Goal: Task Accomplishment & Management: Complete application form

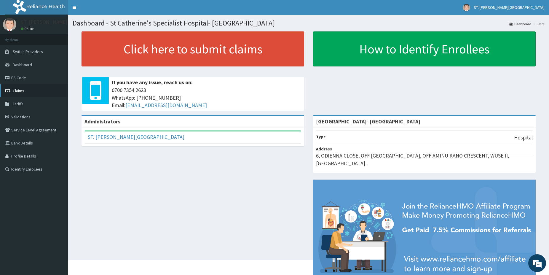
click at [26, 89] on link "Claims" at bounding box center [34, 90] width 68 height 13
click at [14, 80] on link "PA Code" at bounding box center [34, 77] width 68 height 13
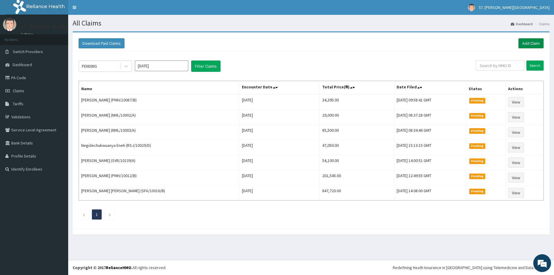
click at [534, 45] on link "Add Claim" at bounding box center [531, 43] width 25 height 10
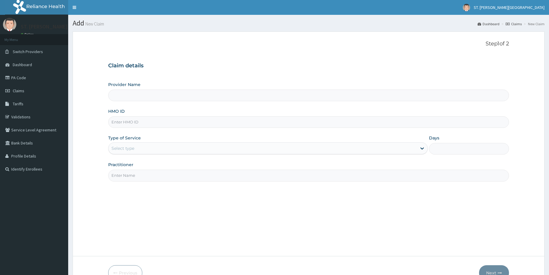
type input "NBE/10024/B)"
type input "[GEOGRAPHIC_DATA]- [GEOGRAPHIC_DATA]"
type input "NBE/10024/B"
drag, startPoint x: 130, startPoint y: 145, endPoint x: 128, endPoint y: 148, distance: 4.0
click at [129, 146] on div "Select type" at bounding box center [263, 148] width 308 height 9
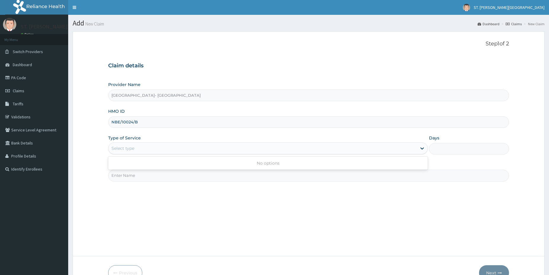
drag, startPoint x: 124, startPoint y: 153, endPoint x: 123, endPoint y: 148, distance: 5.5
click at [123, 149] on div "Select type" at bounding box center [268, 148] width 320 height 12
click at [123, 148] on div "Select type" at bounding box center [122, 148] width 23 height 6
click at [123, 147] on div "Select type" at bounding box center [122, 148] width 23 height 6
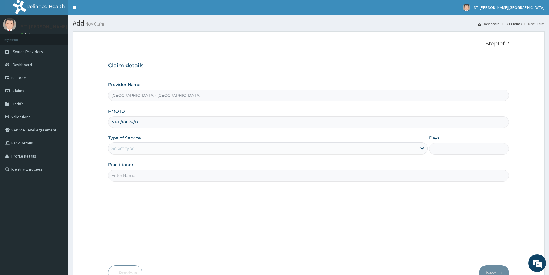
click at [133, 142] on div "Type of Service Select is focused ,type to refine list, press Down to open the …" at bounding box center [268, 145] width 320 height 20
click at [132, 145] on div "Select type" at bounding box center [263, 148] width 308 height 9
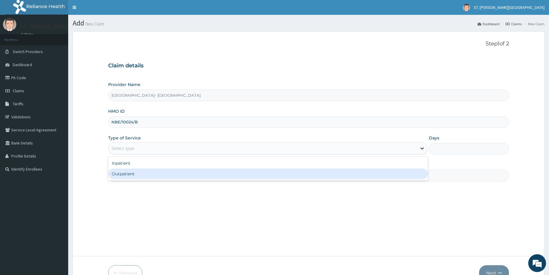
click at [127, 179] on div "Outpatient" at bounding box center [268, 173] width 320 height 11
type input "1"
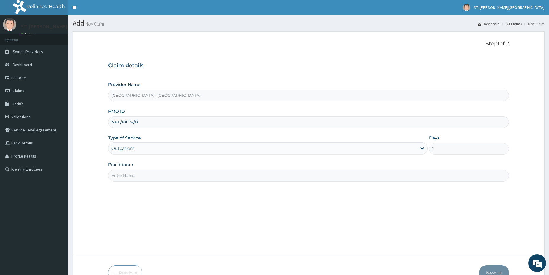
click at [127, 177] on input "Practitioner" at bounding box center [308, 176] width 401 height 12
type input "dr.odumodu"
click at [493, 270] on button "Next" at bounding box center [494, 272] width 30 height 15
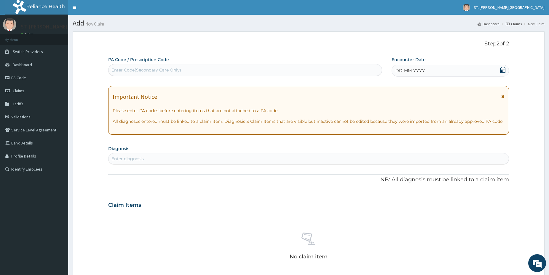
click at [211, 70] on div "Enter Code(Secondary Care Only)" at bounding box center [245, 69] width 273 height 9
paste input "PA/3F373A"
type input "PA/3F373A"
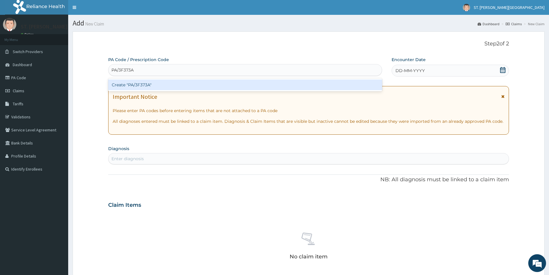
click at [173, 85] on div "Create "PA/3F373A"" at bounding box center [245, 84] width 274 height 11
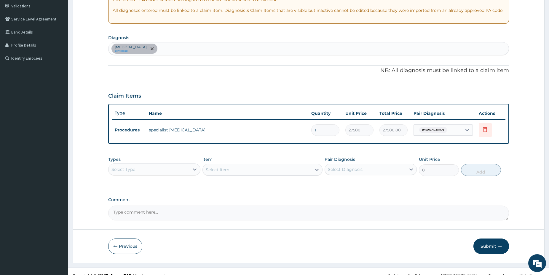
click at [488, 245] on button "Submit" at bounding box center [492, 245] width 36 height 15
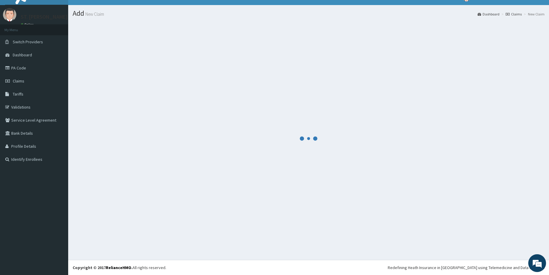
scroll to position [10, 0]
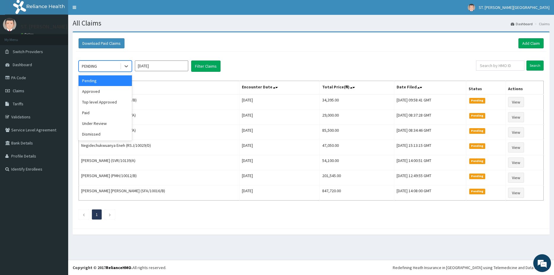
drag, startPoint x: 106, startPoint y: 62, endPoint x: 109, endPoint y: 84, distance: 22.7
click at [106, 62] on div "PENDING" at bounding box center [99, 65] width 41 height 9
click at [99, 93] on div "Approved" at bounding box center [105, 91] width 53 height 11
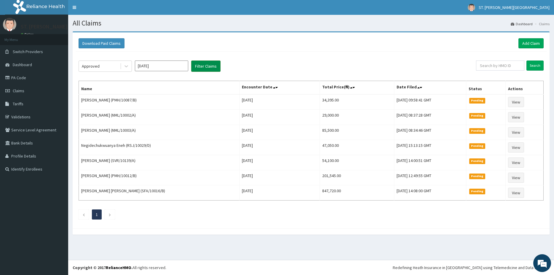
click at [205, 67] on button "Filter Claims" at bounding box center [205, 65] width 29 height 11
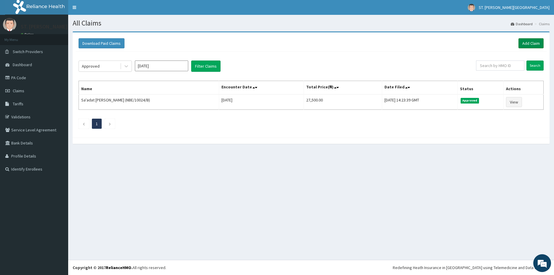
click at [522, 43] on link "Add Claim" at bounding box center [531, 43] width 25 height 10
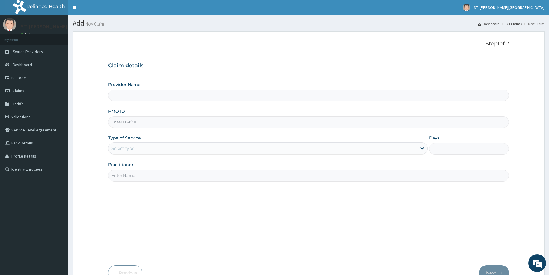
type input "[GEOGRAPHIC_DATA]- [GEOGRAPHIC_DATA]"
drag, startPoint x: 128, startPoint y: 117, endPoint x: 126, endPoint y: 122, distance: 5.2
click at [127, 121] on input "HMO ID" at bounding box center [308, 122] width 401 height 12
click at [126, 122] on input "HMO ID" at bounding box center [308, 122] width 401 height 12
paste input "RSP/10045/D"
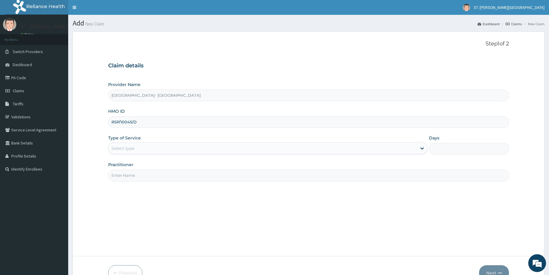
type input "RSP/10045/D"
click at [124, 150] on div "Select type" at bounding box center [122, 148] width 23 height 6
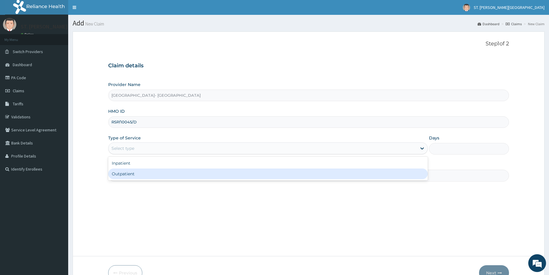
click at [126, 172] on div "Outpatient" at bounding box center [268, 173] width 320 height 11
type input "1"
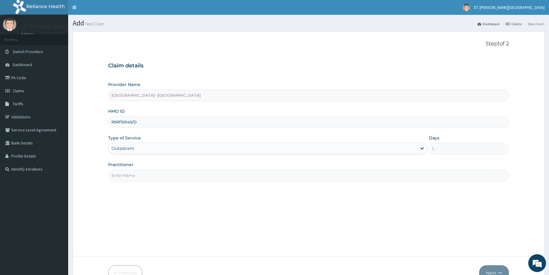
click at [126, 174] on input "Practitioner" at bounding box center [308, 176] width 401 height 12
type input "dr.adeoye"
click at [493, 270] on button "Next" at bounding box center [494, 272] width 30 height 15
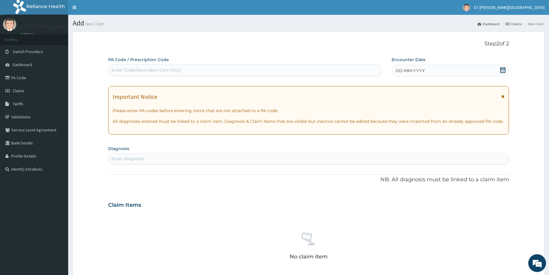
click at [180, 71] on div "Enter Code(Secondary Care Only)" at bounding box center [146, 70] width 70 height 6
paste input "PA/599ADB"
type input "PA/599ADB"
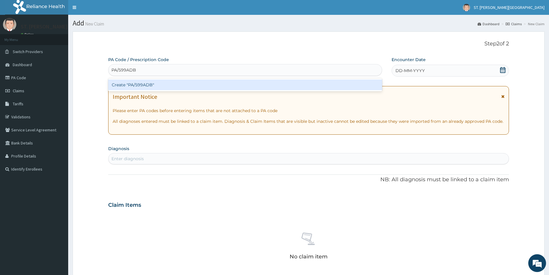
click at [143, 83] on div "Create "PA/599ADB"" at bounding box center [245, 84] width 274 height 11
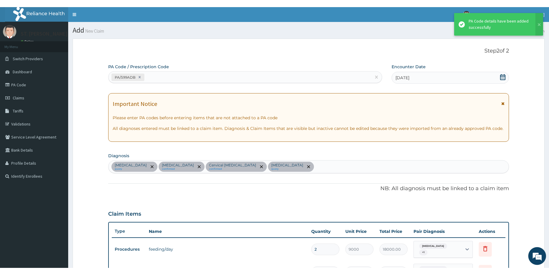
scroll to position [153, 0]
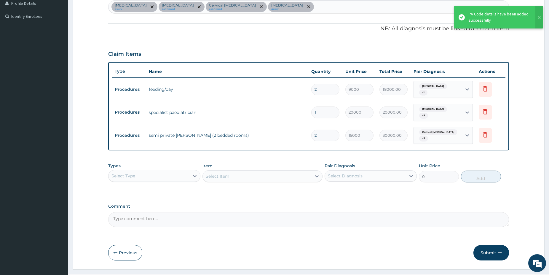
click at [271, 8] on div "Sepsis query Malaria confirmed Cervical lymphadenopathy confirmed Abscess query" at bounding box center [309, 7] width 400 height 12
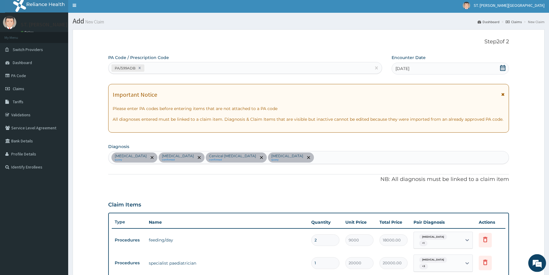
scroll to position [1, 0]
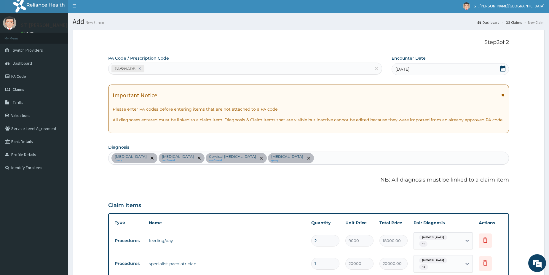
click at [170, 69] on div "PA/599ADB" at bounding box center [240, 69] width 263 height 10
paste input "PA/37CA30"
type input "PA/37CA30"
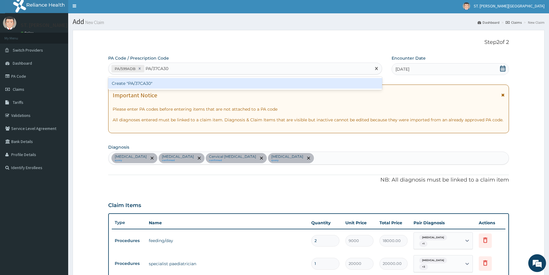
click at [188, 80] on div "Create "PA/37CA30"" at bounding box center [245, 83] width 274 height 11
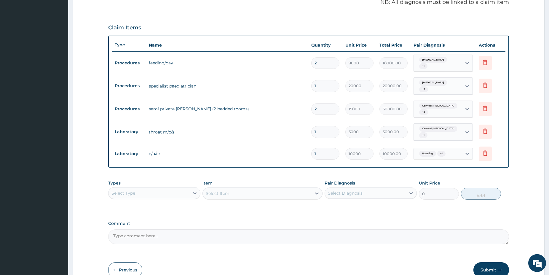
scroll to position [188, 0]
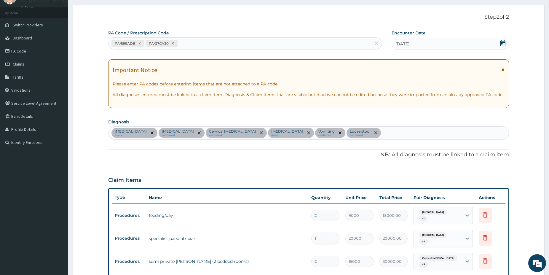
click at [193, 44] on div "PA/599ADB PA/37CA30" at bounding box center [240, 44] width 263 height 10
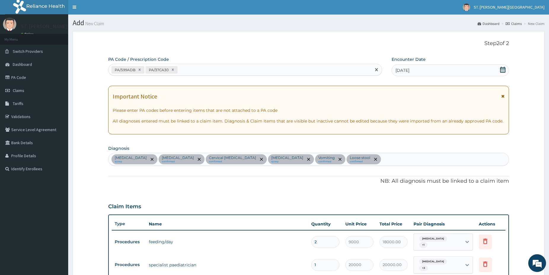
scroll to position [0, 0]
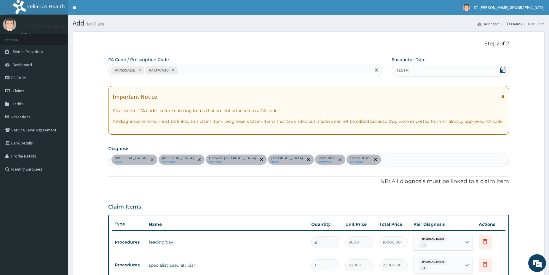
paste input "PA/D93687"
type input "PA/D93687"
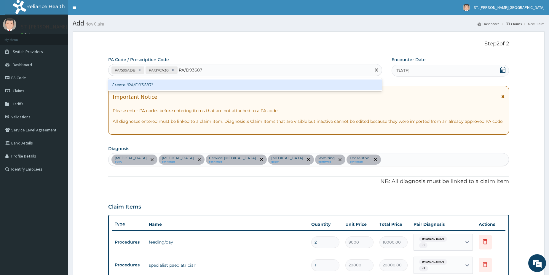
click at [130, 82] on div "Create "PA/D93687"" at bounding box center [245, 84] width 274 height 11
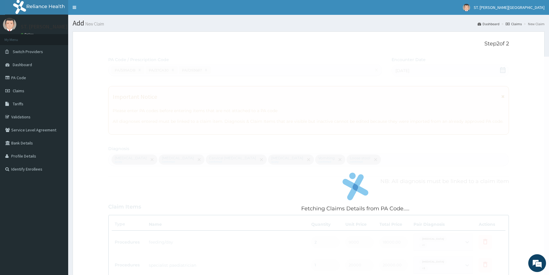
scroll to position [196, 0]
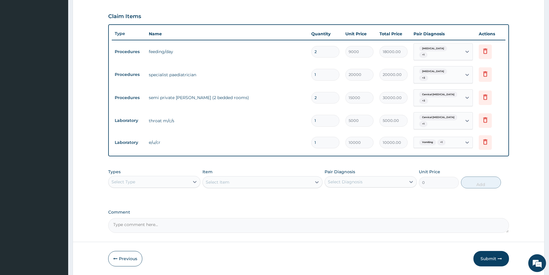
click at [163, 177] on div "Select Type" at bounding box center [149, 181] width 81 height 9
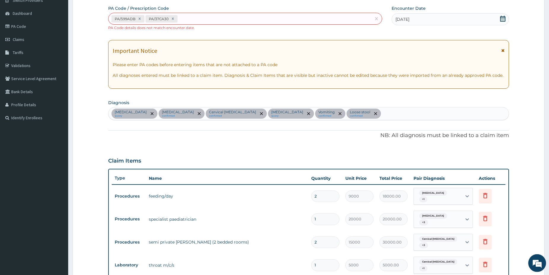
scroll to position [44, 0]
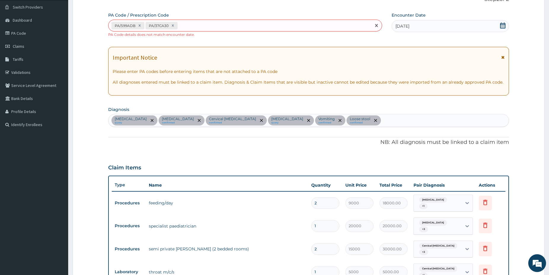
click at [195, 24] on div "PA/599ADB PA/37CA30" at bounding box center [240, 26] width 263 height 10
paste input "PA/D93687"
type input "PA/D93687"
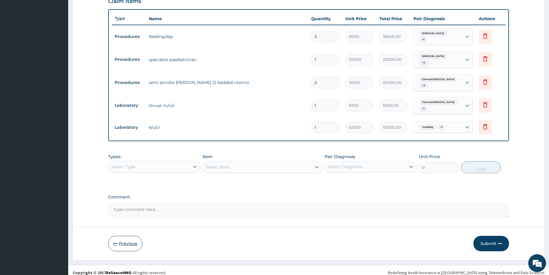
click at [114, 242] on button "Previous" at bounding box center [125, 243] width 34 height 15
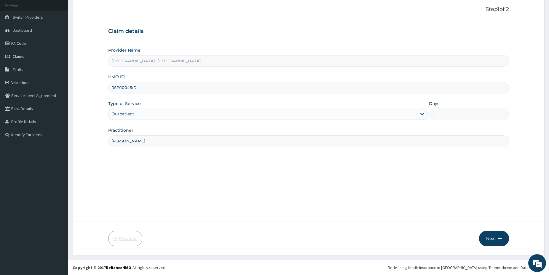
scroll to position [34, 0]
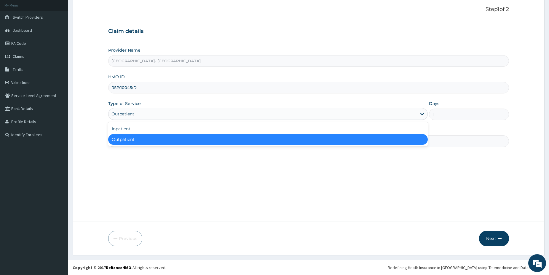
drag, startPoint x: 177, startPoint y: 111, endPoint x: 157, endPoint y: 127, distance: 25.6
click at [176, 112] on div "Outpatient" at bounding box center [263, 113] width 308 height 9
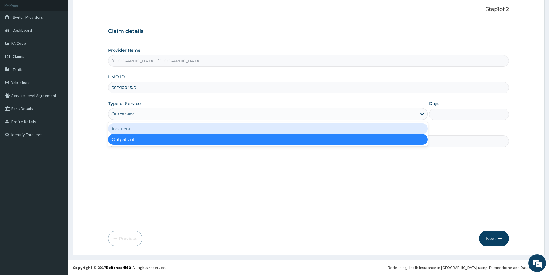
click at [129, 127] on div "Inpatient" at bounding box center [268, 128] width 320 height 11
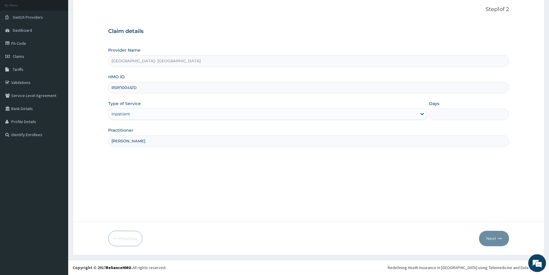
click at [462, 115] on input "Days" at bounding box center [469, 115] width 80 height 12
type input "5"
click at [494, 240] on button "Next" at bounding box center [494, 238] width 30 height 15
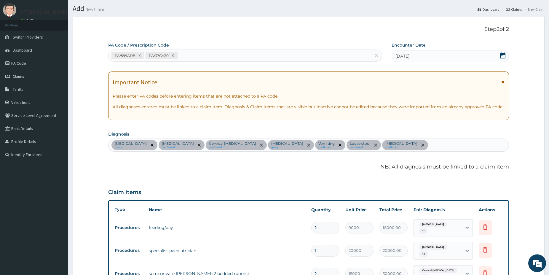
scroll to position [10, 0]
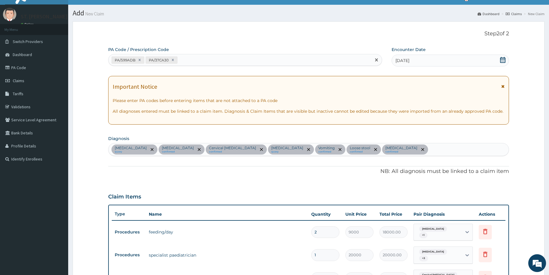
click at [193, 62] on div "PA/599ADB PA/37CA30" at bounding box center [240, 60] width 263 height 10
paste input "PA/D93687"
type input "PA/D93687"
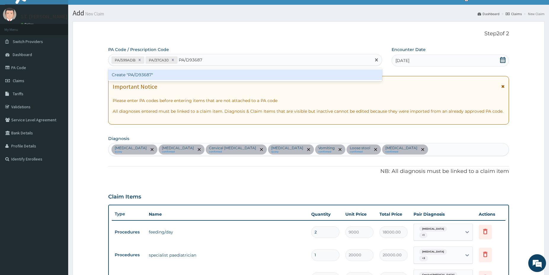
click at [171, 72] on div "Create "PA/D93687"" at bounding box center [245, 74] width 274 height 11
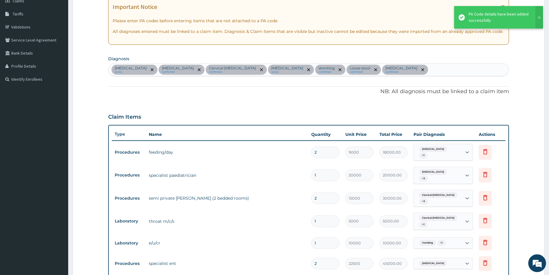
scroll to position [29, 0]
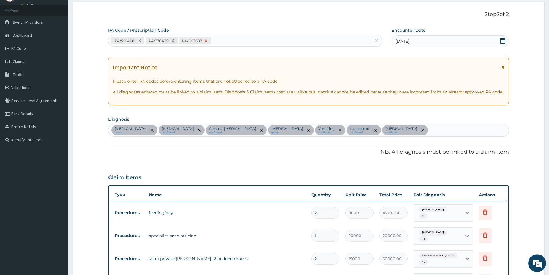
click at [204, 41] on icon at bounding box center [206, 41] width 4 height 4
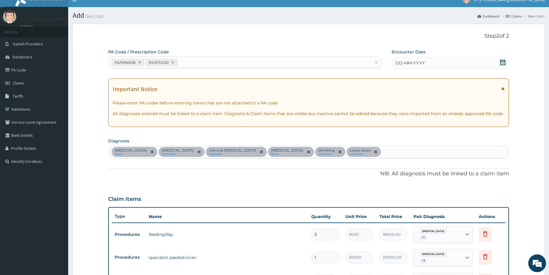
scroll to position [0, 0]
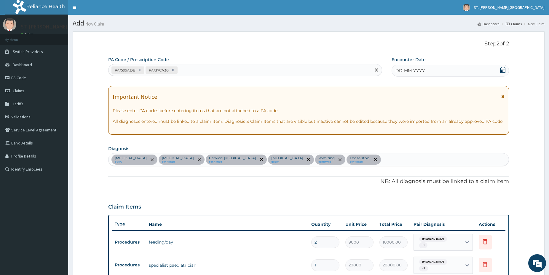
click at [193, 72] on div "PA/599ADB PA/37CA30" at bounding box center [240, 70] width 263 height 10
paste input "PA/361BFF"
type input "PA/361BFF"
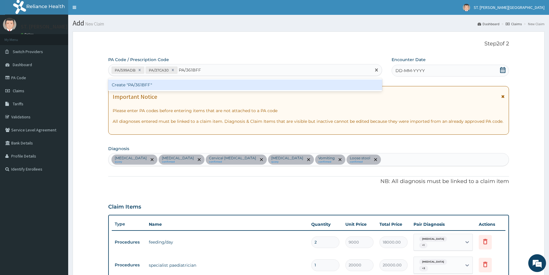
click at [181, 86] on div "Create "PA/361BFF"" at bounding box center [245, 84] width 274 height 11
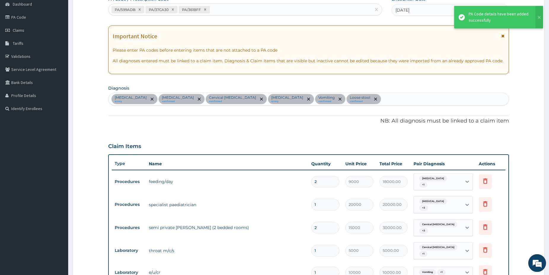
scroll to position [60, 0]
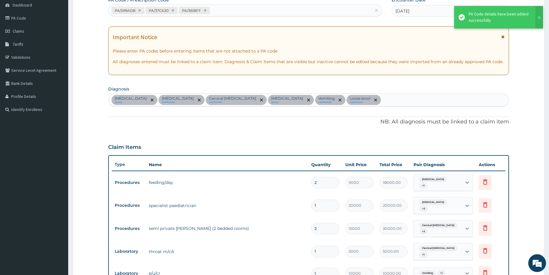
click at [230, 12] on div "PA/599ADB PA/37CA30 PA/361BFF" at bounding box center [240, 11] width 263 height 10
paste input "PA/28E904"
type input "PA/28E904"
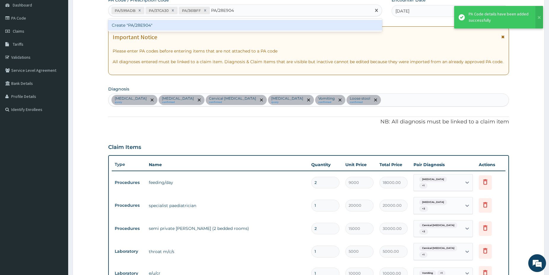
click at [194, 23] on div "Create "PA/28E904"" at bounding box center [245, 25] width 274 height 11
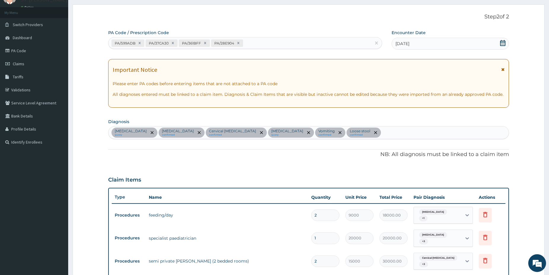
scroll to position [19, 0]
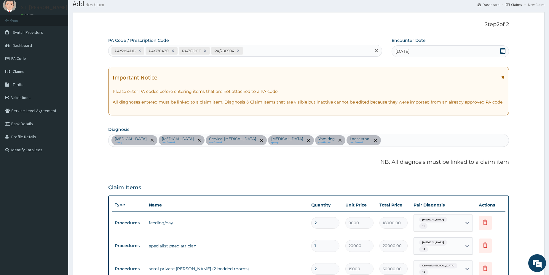
click at [270, 52] on div "PA/599ADB PA/37CA30 PA/361BFF PA/28E904" at bounding box center [240, 51] width 263 height 10
paste input "PA/8529DE"
type input "PA/8529DE"
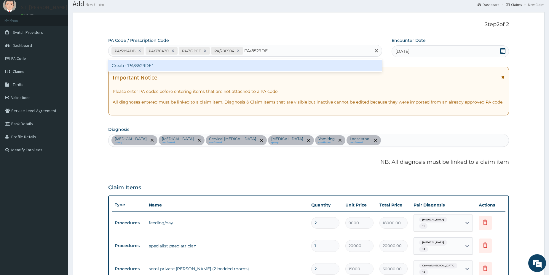
click at [259, 66] on div "Create "PA/8529DE"" at bounding box center [245, 65] width 274 height 11
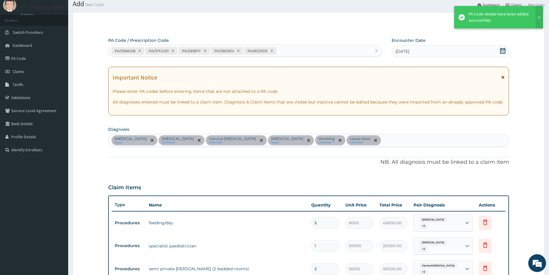
scroll to position [232, 0]
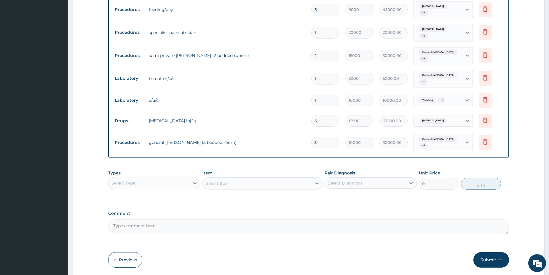
type input "0.00"
type input "5"
type input "50000.00"
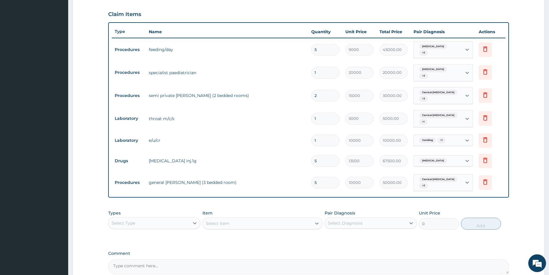
scroll to position [187, 0]
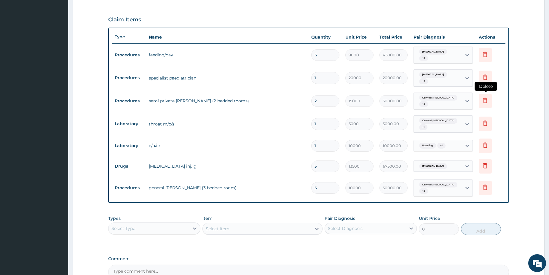
type input "5"
click at [489, 96] on icon at bounding box center [485, 101] width 13 height 15
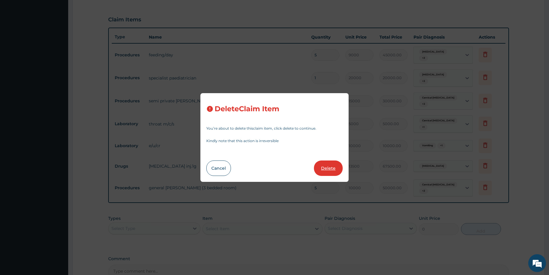
click at [334, 167] on button "Delete" at bounding box center [328, 167] width 29 height 15
type input "1"
type input "5000"
type input "5000.00"
type input "10000"
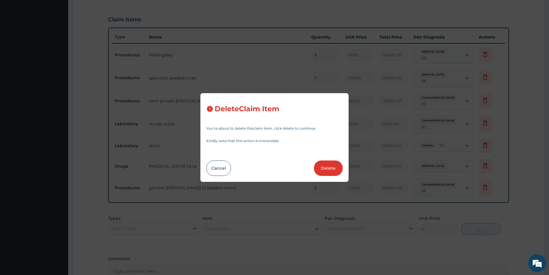
type input "10000.00"
type input "5"
type input "13500"
type input "67500.00"
type input "10000"
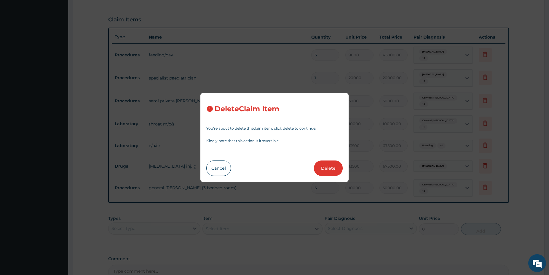
type input "50000.00"
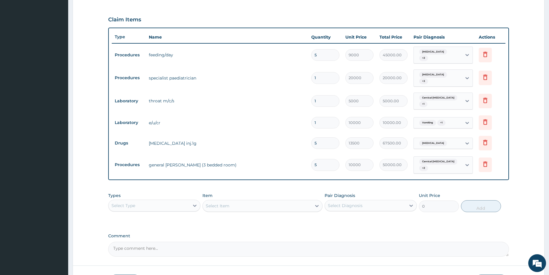
drag, startPoint x: 165, startPoint y: 201, endPoint x: 157, endPoint y: 206, distance: 9.3
click at [165, 201] on div "Select Type" at bounding box center [149, 205] width 81 height 9
click at [117, 237] on div "Procedures" at bounding box center [154, 241] width 92 height 11
click at [285, 200] on div "Select Item" at bounding box center [263, 206] width 120 height 12
click at [297, 201] on div "Select Item" at bounding box center [263, 206] width 120 height 12
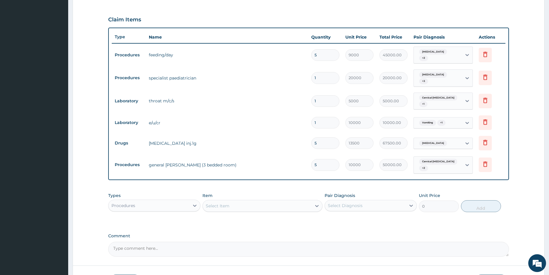
click at [298, 201] on div "Select Item" at bounding box center [257, 205] width 109 height 9
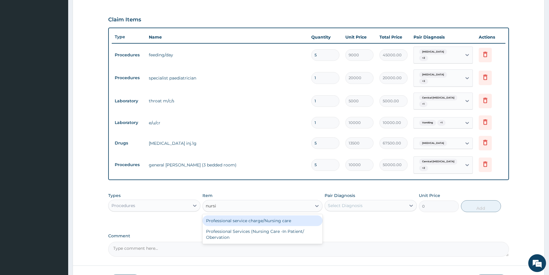
type input "nursin"
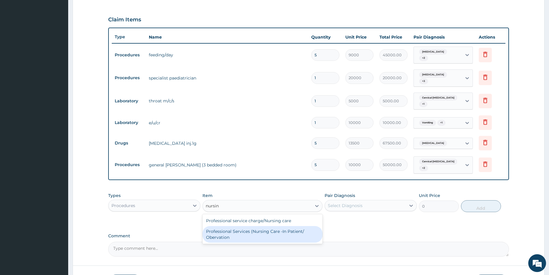
click at [240, 230] on div "Professional Services (Nursing Care -In Patient/ Obervation" at bounding box center [263, 234] width 120 height 17
type input "5000"
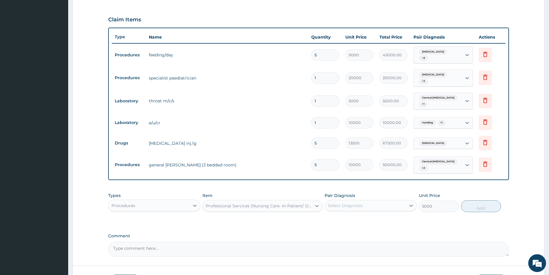
drag, startPoint x: 365, startPoint y: 203, endPoint x: 364, endPoint y: 207, distance: 4.0
click at [365, 203] on div "Select Diagnosis" at bounding box center [365, 205] width 81 height 9
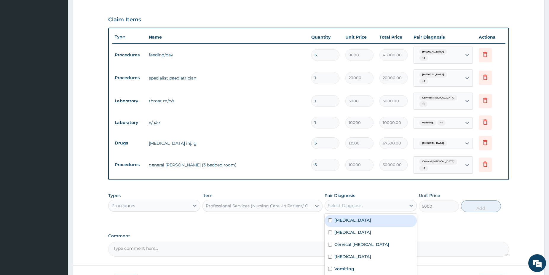
click at [353, 215] on div "Sepsis" at bounding box center [371, 221] width 92 height 12
checkbox input "true"
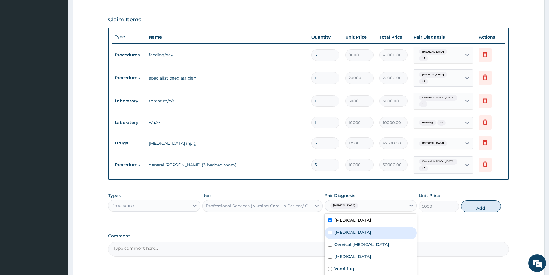
drag, startPoint x: 351, startPoint y: 225, endPoint x: 348, endPoint y: 235, distance: 11.1
click at [351, 227] on div "Malaria" at bounding box center [371, 233] width 92 height 12
checkbox input "true"
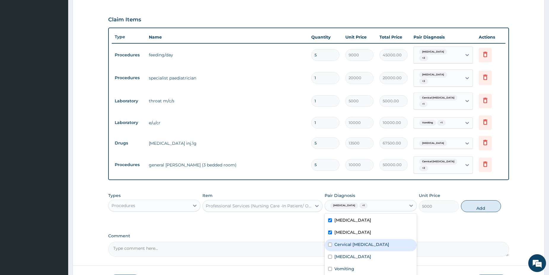
click at [347, 245] on div "Cervical lymphadenopathy" at bounding box center [371, 245] width 92 height 12
checkbox input "true"
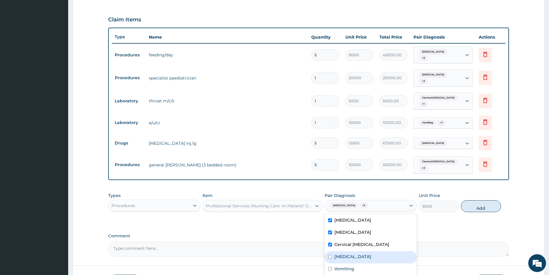
drag, startPoint x: 340, startPoint y: 253, endPoint x: 335, endPoint y: 259, distance: 8.7
click at [340, 254] on label "Abscess" at bounding box center [352, 257] width 37 height 6
checkbox input "true"
click at [335, 266] on label "Vomiting" at bounding box center [344, 269] width 20 height 6
checkbox input "true"
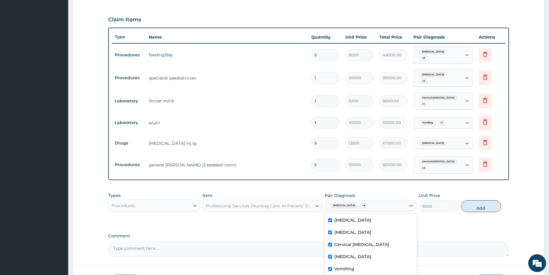
checkbox input "true"
click at [479, 200] on button "Add" at bounding box center [481, 206] width 40 height 12
type input "0"
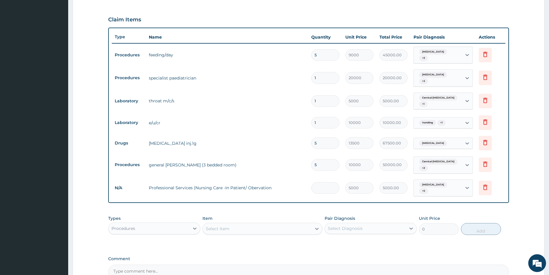
type input "0.00"
type input "5"
type input "25000.00"
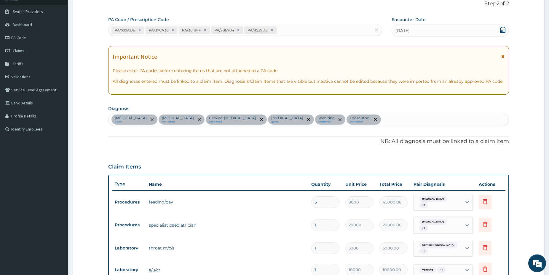
scroll to position [36, 0]
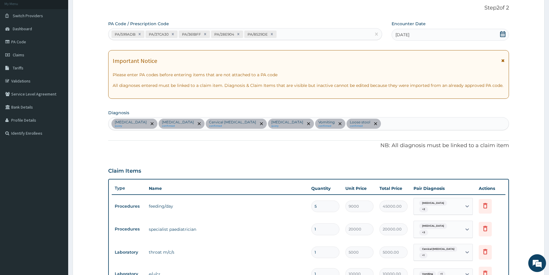
type input "5"
click at [328, 123] on div "Sepsis query Malaria confirmed Cervical lymphadenopathy confirmed Abscess query…" at bounding box center [309, 123] width 400 height 12
type input "hypogly"
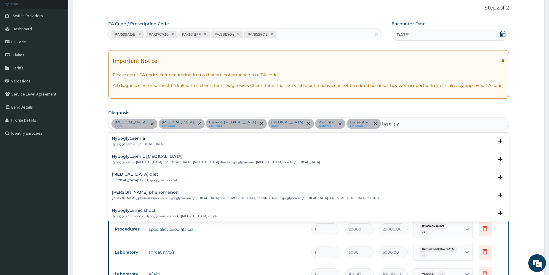
click at [141, 142] on div "Hypoglycaemia Hypoglycaemia , Hypoglycemia" at bounding box center [138, 141] width 52 height 10
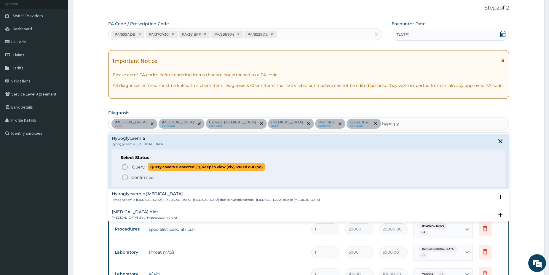
click at [126, 166] on icon "status option query" at bounding box center [124, 166] width 7 height 7
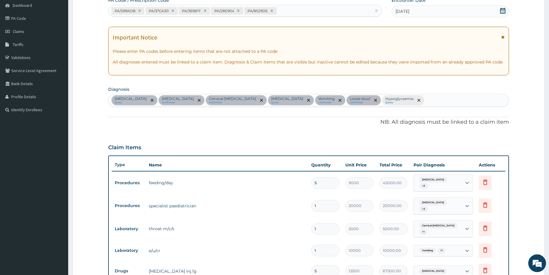
scroll to position [246, 0]
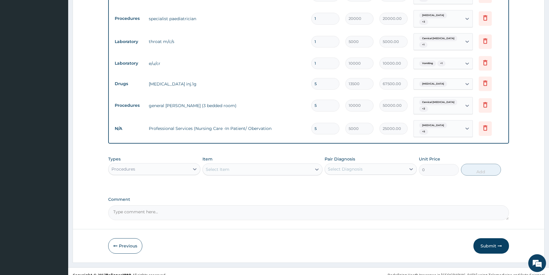
click at [139, 164] on div "Procedures" at bounding box center [149, 168] width 81 height 9
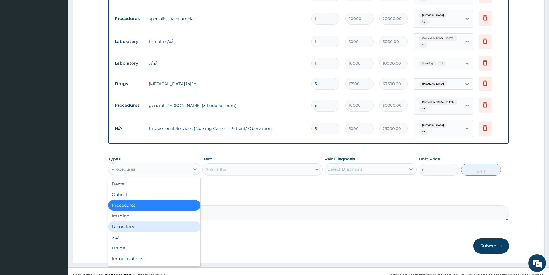
click at [130, 221] on div "Laboratory" at bounding box center [154, 226] width 92 height 11
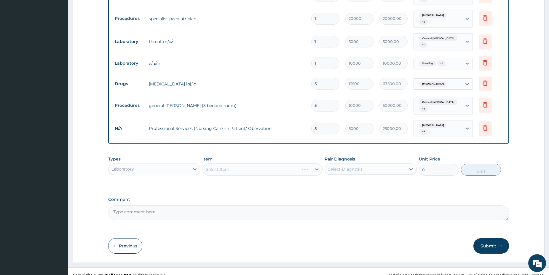
click at [252, 163] on div "Select Item" at bounding box center [263, 169] width 120 height 12
click at [250, 165] on div "Select Item" at bounding box center [257, 169] width 109 height 9
click at [243, 179] on div "FBC" at bounding box center [263, 184] width 120 height 11
type input "5000"
drag, startPoint x: 385, startPoint y: 162, endPoint x: 381, endPoint y: 165, distance: 5.5
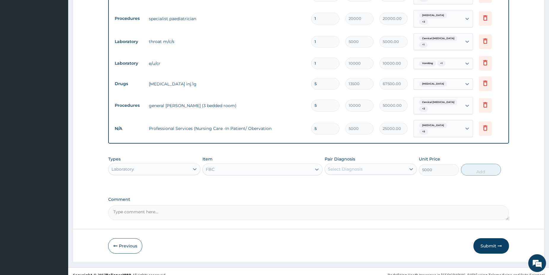
click at [385, 164] on div "Select Diagnosis" at bounding box center [365, 168] width 81 height 9
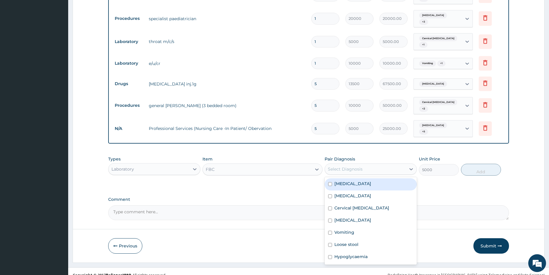
click at [351, 178] on div "Sepsis" at bounding box center [371, 184] width 92 height 12
checkbox input "true"
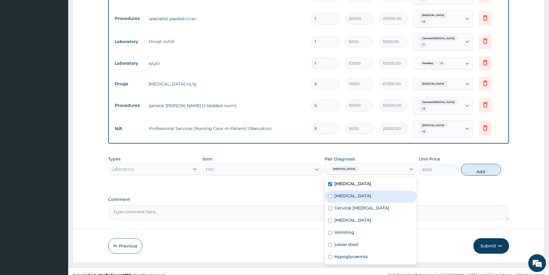
click at [350, 190] on div "Malaria" at bounding box center [371, 196] width 92 height 12
checkbox input "true"
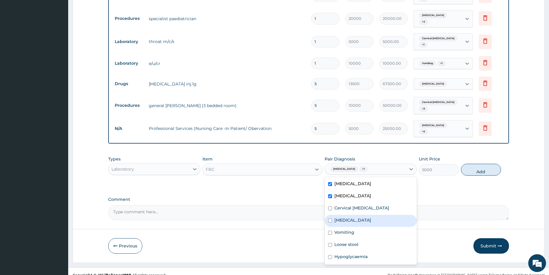
click at [343, 217] on label "Abscess" at bounding box center [352, 220] width 37 height 6
checkbox input "true"
click at [355, 205] on label "Cervical lymphadenopathy" at bounding box center [361, 208] width 55 height 6
checkbox input "true"
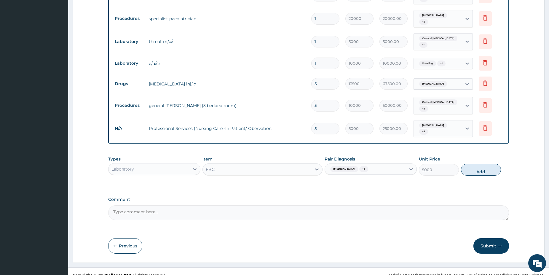
drag, startPoint x: 483, startPoint y: 163, endPoint x: 428, endPoint y: 170, distance: 55.7
click at [479, 164] on button "Add" at bounding box center [481, 170] width 40 height 12
type input "0"
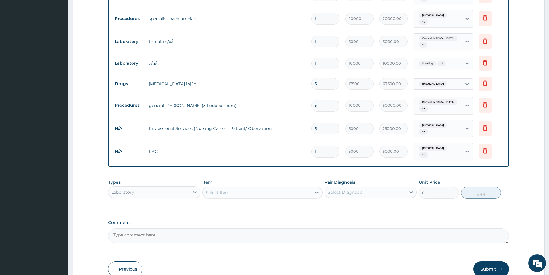
click at [279, 188] on div "Select Item" at bounding box center [257, 192] width 109 height 9
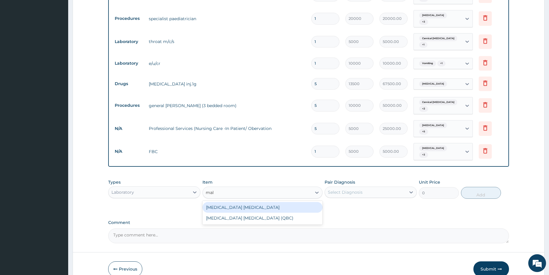
type input "mala"
click at [240, 202] on div "Malaria Parasite" at bounding box center [263, 207] width 120 height 11
type input "1500"
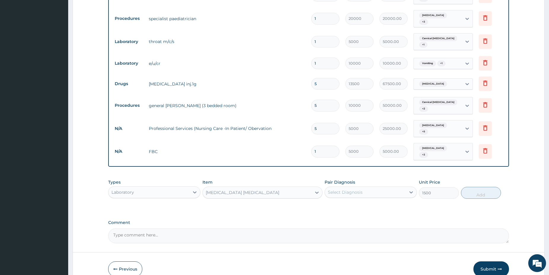
click at [345, 187] on div "Select Diagnosis" at bounding box center [365, 191] width 81 height 9
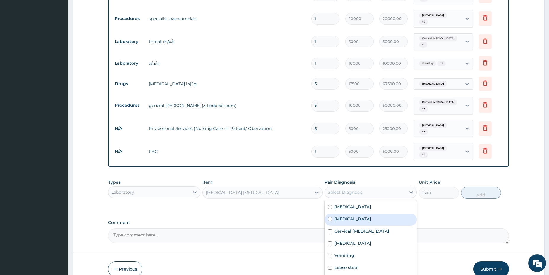
drag, startPoint x: 344, startPoint y: 210, endPoint x: 406, endPoint y: 199, distance: 62.7
click at [344, 216] on label "Malaria" at bounding box center [352, 219] width 37 height 6
checkbox input "true"
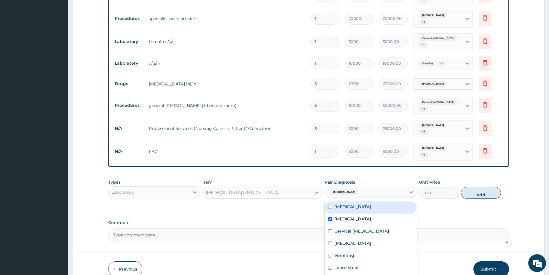
click at [469, 187] on button "Add" at bounding box center [481, 193] width 40 height 12
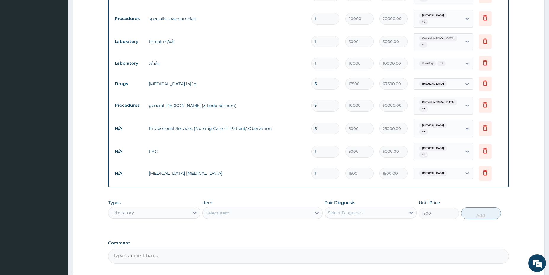
type input "0"
type input "0.00"
type input "2"
type input "3000.00"
type input "2"
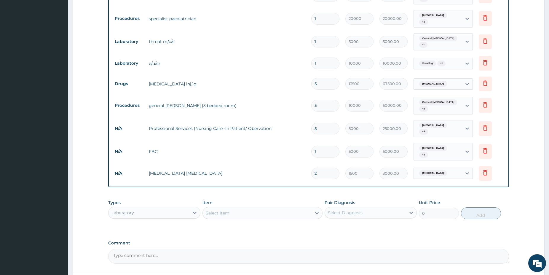
click at [255, 208] on div "Select Item" at bounding box center [257, 212] width 109 height 9
type input "wbc"
click at [241, 222] on div "WBC" at bounding box center [263, 227] width 120 height 11
type input "2500"
drag, startPoint x: 359, startPoint y: 200, endPoint x: 359, endPoint y: 209, distance: 8.3
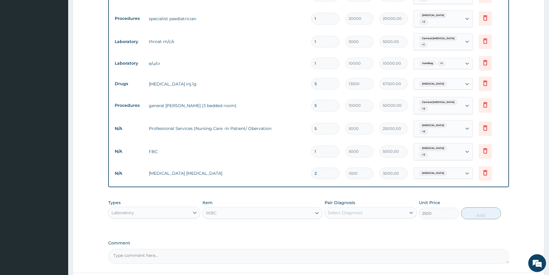
click at [359, 210] on div "Select Diagnosis" at bounding box center [345, 213] width 35 height 6
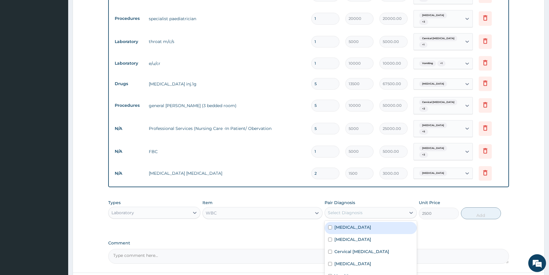
click at [349, 222] on div "Sepsis" at bounding box center [371, 228] width 92 height 12
checkbox input "true"
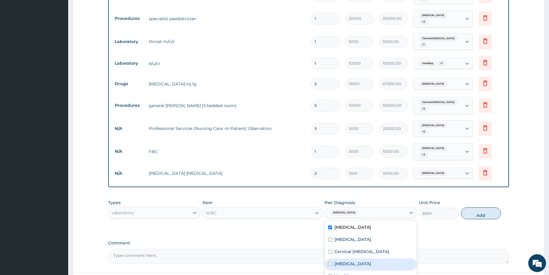
click at [357, 258] on div "Abscess" at bounding box center [371, 264] width 92 height 12
checkbox input "true"
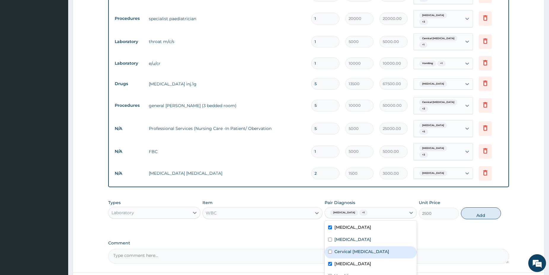
click at [367, 248] on label "Cervical lymphadenopathy" at bounding box center [361, 251] width 55 height 6
checkbox input "true"
click at [483, 207] on button "Add" at bounding box center [481, 213] width 40 height 12
type input "0"
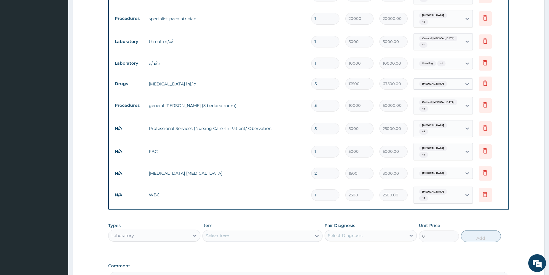
click at [168, 231] on div "Laboratory" at bounding box center [149, 235] width 81 height 9
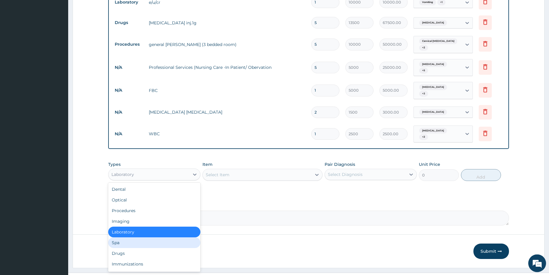
scroll to position [308, 0]
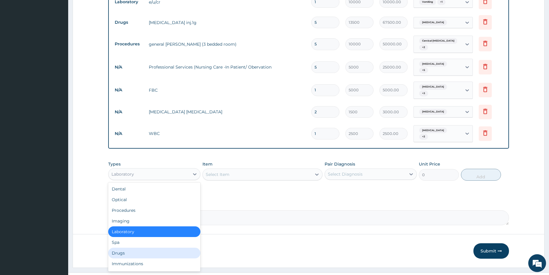
drag, startPoint x: 151, startPoint y: 238, endPoint x: 170, endPoint y: 224, distance: 23.3
click at [151, 248] on div "Drugs" at bounding box center [154, 253] width 92 height 11
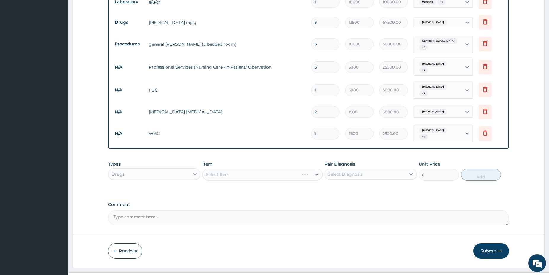
click at [266, 168] on div "Select Item" at bounding box center [263, 174] width 120 height 12
click at [238, 168] on div "Select Item" at bounding box center [263, 174] width 120 height 12
click at [229, 170] on div "Select Item" at bounding box center [257, 174] width 109 height 9
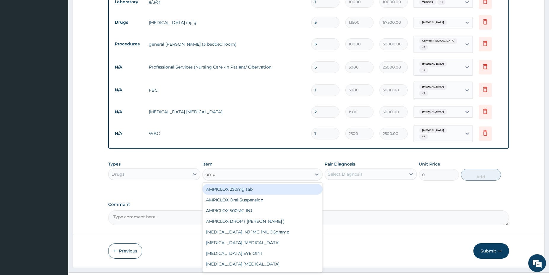
type input "ampi"
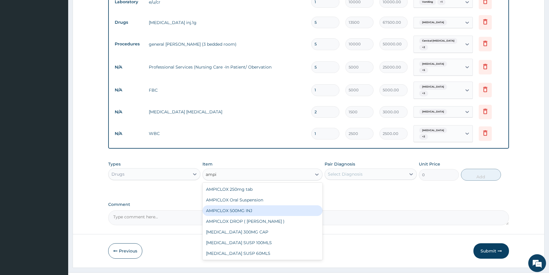
drag, startPoint x: 243, startPoint y: 197, endPoint x: 258, endPoint y: 190, distance: 16.9
click at [244, 205] on div "AMPICLOX 500MG INJ" at bounding box center [263, 210] width 120 height 11
type input "2250"
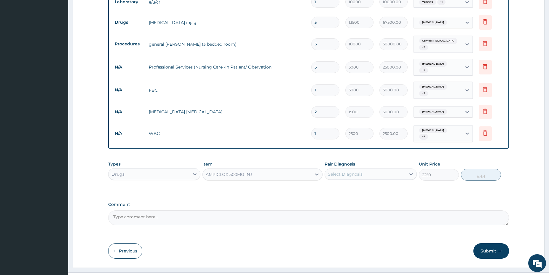
click at [350, 171] on div "Select Diagnosis" at bounding box center [345, 174] width 35 height 6
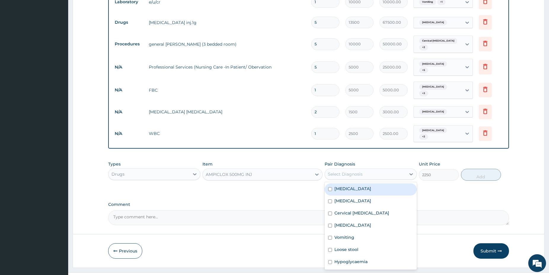
click at [348, 183] on div "Sepsis" at bounding box center [371, 189] width 92 height 12
checkbox input "true"
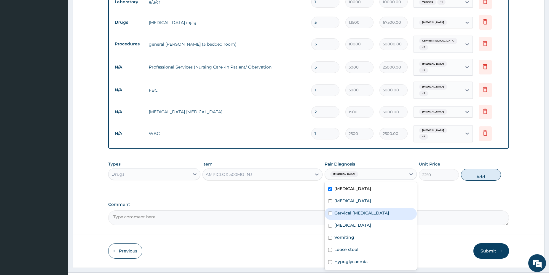
drag, startPoint x: 359, startPoint y: 203, endPoint x: 359, endPoint y: 205, distance: 3.1
click at [359, 210] on label "Cervical lymphadenopathy" at bounding box center [361, 213] width 55 height 6
checkbox input "true"
click at [355, 220] on div "Abscess" at bounding box center [371, 226] width 92 height 12
checkbox input "true"
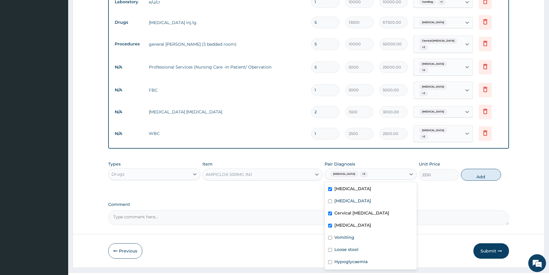
click at [479, 169] on button "Add" at bounding box center [481, 175] width 40 height 12
type input "0"
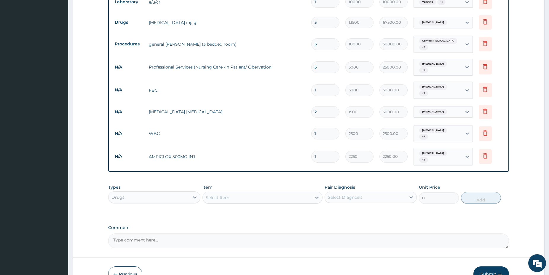
type input "18"
type input "40500.00"
type input "1"
type input "2250.00"
type input "16"
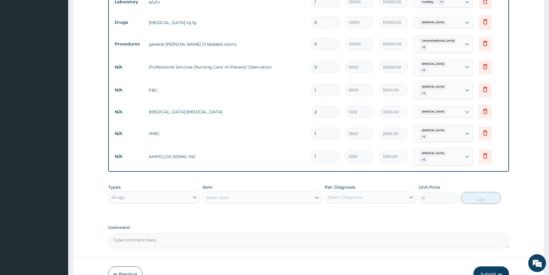
type input "36000.00"
type input "16"
click at [246, 193] on div "Select Item" at bounding box center [257, 197] width 109 height 9
type input "ceftaz"
click at [257, 207] on div "CEFTAZIDIME 1G" at bounding box center [263, 212] width 120 height 11
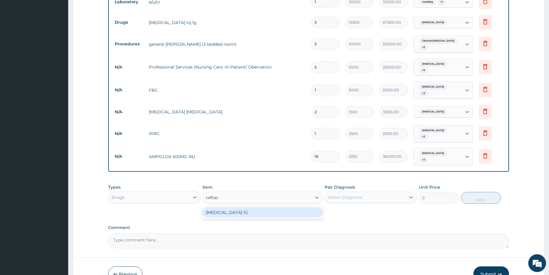
type input "3500"
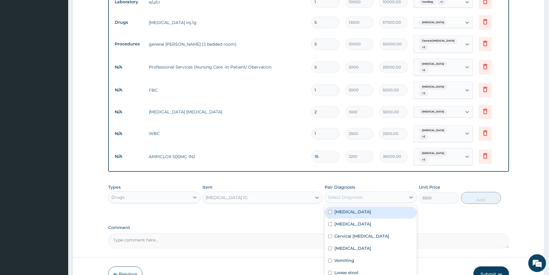
click at [353, 194] on div "Select Diagnosis" at bounding box center [345, 197] width 35 height 6
click at [351, 206] on div "Sepsis" at bounding box center [371, 212] width 92 height 12
checkbox input "true"
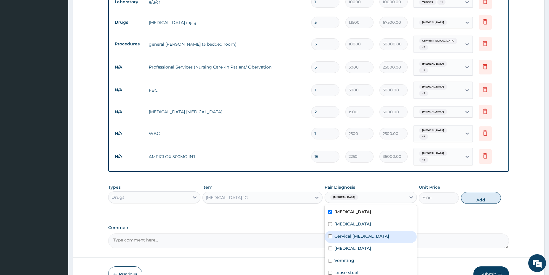
click at [369, 233] on label "Cervical lymphadenopathy" at bounding box center [361, 236] width 55 height 6
checkbox input "true"
drag, startPoint x: 361, startPoint y: 234, endPoint x: 390, endPoint y: 226, distance: 29.7
click at [361, 243] on div "Abscess" at bounding box center [371, 249] width 92 height 12
checkbox input "true"
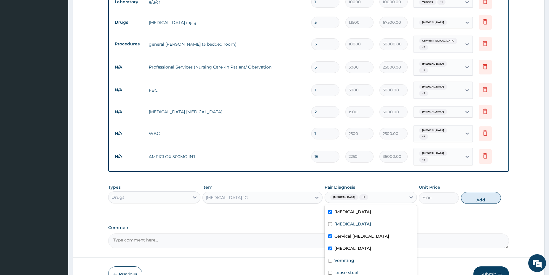
click at [479, 192] on button "Add" at bounding box center [481, 198] width 40 height 12
type input "0"
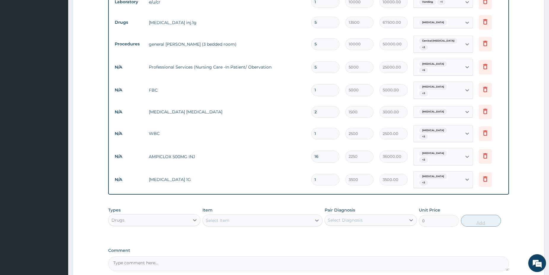
type input "0.00"
type input "4"
type input "14000.00"
type input "4"
click at [259, 216] on div "Select Item" at bounding box center [257, 220] width 109 height 9
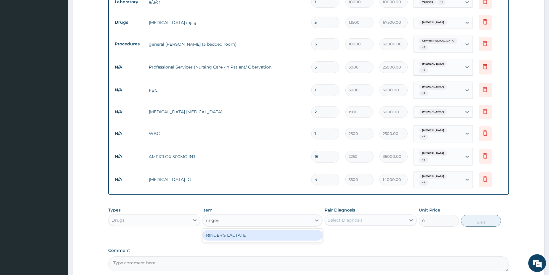
type input "ringer"
click at [261, 230] on div "RINGER’S LACTATE" at bounding box center [263, 235] width 120 height 11
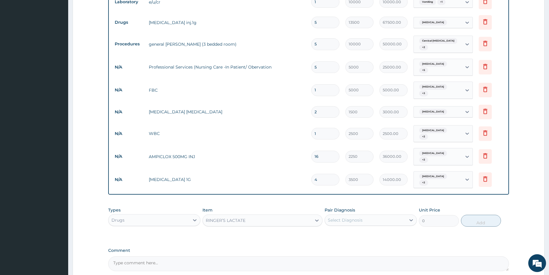
type input "1250"
click at [337, 217] on div "Select Diagnosis" at bounding box center [345, 220] width 35 height 6
checkbox input "true"
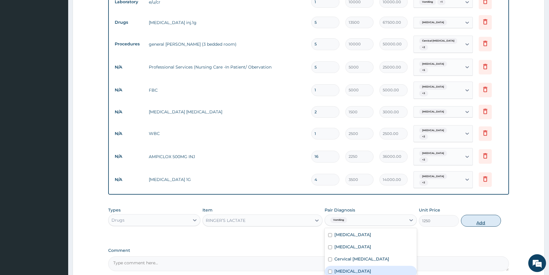
click at [476, 215] on button "Add" at bounding box center [481, 221] width 40 height 12
type input "0"
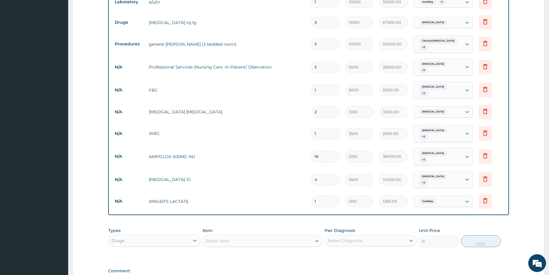
type input "0.00"
type input "2"
type input "2500.00"
type input "2"
click at [274, 236] on div "Select Item" at bounding box center [257, 240] width 109 height 9
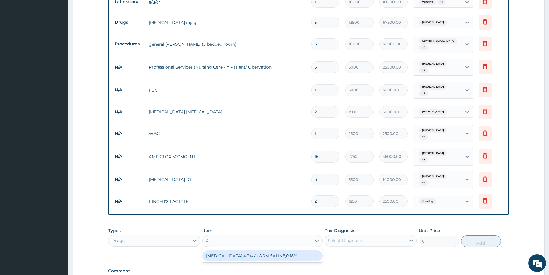
type input "4.3"
click at [282, 250] on div "DEXTROSE 4.3% /NORM.SALINE,0.18%" at bounding box center [263, 255] width 120 height 11
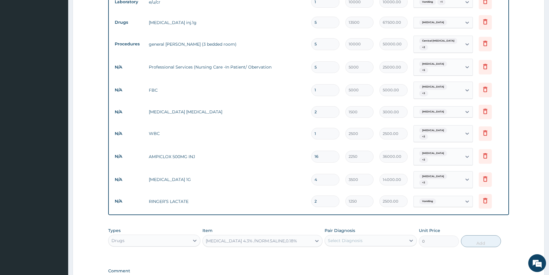
type input "2000"
click at [365, 236] on div "Select Diagnosis" at bounding box center [365, 240] width 81 height 9
drag, startPoint x: 347, startPoint y: 239, endPoint x: 342, endPoint y: 242, distance: 5.8
click at [347, 252] on label "Sepsis" at bounding box center [352, 255] width 37 height 6
checkbox input "true"
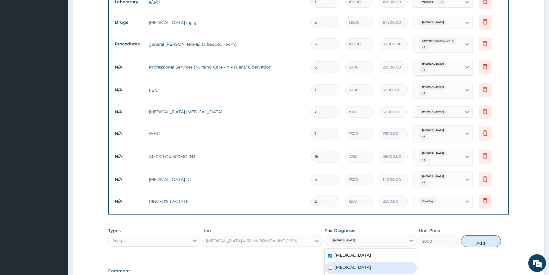
drag, startPoint x: 345, startPoint y: 248, endPoint x: 348, endPoint y: 265, distance: 17.5
click at [345, 264] on label "Malaria" at bounding box center [352, 267] width 37 height 6
checkbox input "true"
click at [348, 274] on div "Cervical lymphadenopathy" at bounding box center [371, 280] width 92 height 12
checkbox input "true"
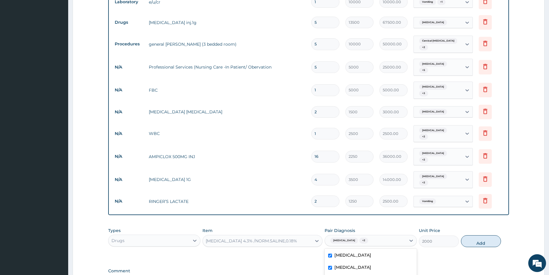
checkbox input "true"
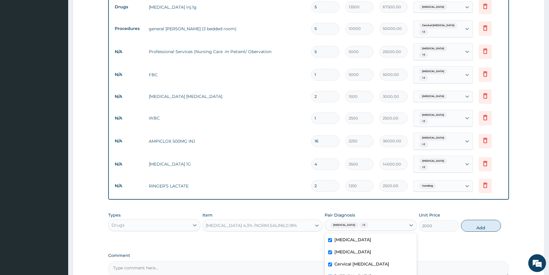
scroll to position [338, 0]
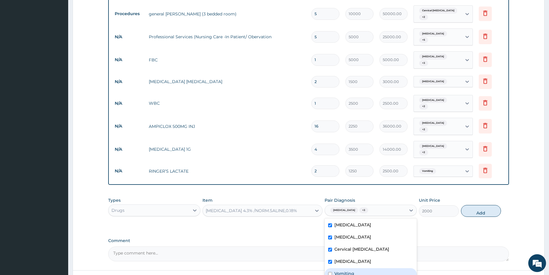
click at [364, 268] on div "Vomiting" at bounding box center [371, 274] width 92 height 12
checkbox input "true"
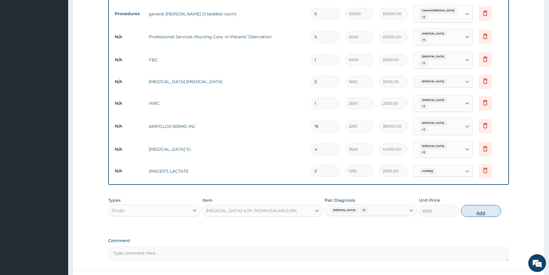
click at [468, 205] on button "Add" at bounding box center [481, 211] width 40 height 12
type input "0"
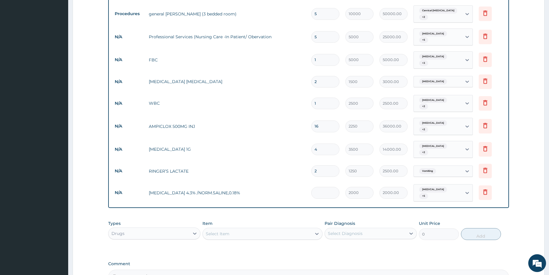
type input "0.00"
type input "7"
type input "14000.00"
type input "7"
click at [254, 229] on div "Select Item" at bounding box center [257, 233] width 109 height 9
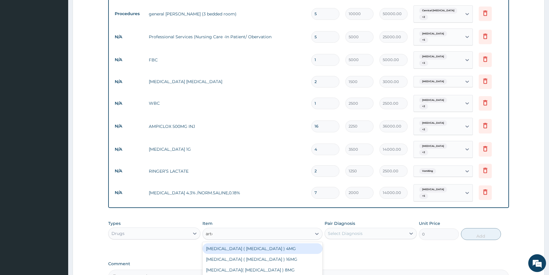
type input "artes"
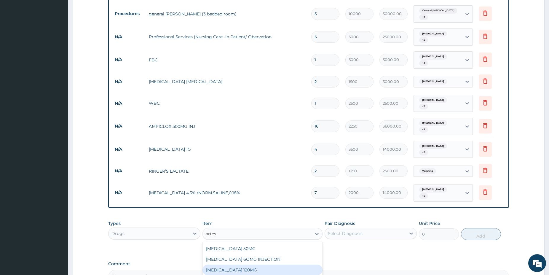
click at [247, 265] on div "ARTESUNATE 120MG" at bounding box center [263, 270] width 120 height 11
type input "2850"
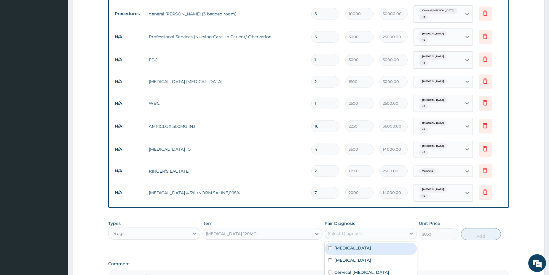
click at [369, 229] on div "Select Diagnosis" at bounding box center [365, 233] width 81 height 9
drag, startPoint x: 344, startPoint y: 238, endPoint x: 412, endPoint y: 230, distance: 68.3
click at [344, 257] on label "Malaria" at bounding box center [352, 260] width 37 height 6
checkbox input "true"
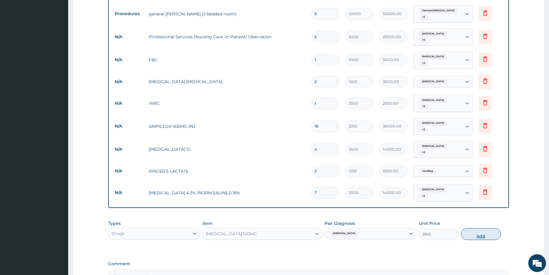
click at [478, 228] on button "Add" at bounding box center [481, 234] width 40 height 12
type input "0"
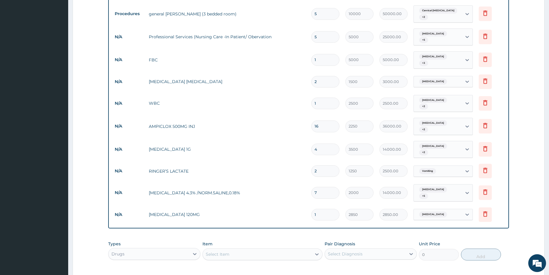
type input "0.00"
type input "4"
type input "11400.00"
type input "4"
click at [267, 249] on div "Select Item" at bounding box center [257, 253] width 109 height 9
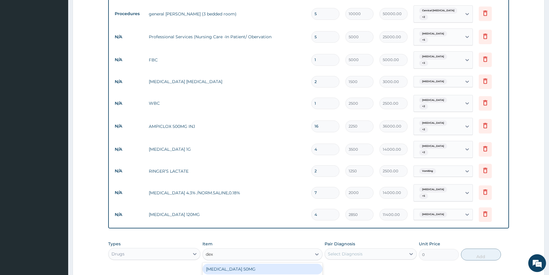
type input "dexa"
click at [242, 264] on div "DEXAMETHASONE 4MG" at bounding box center [263, 269] width 120 height 11
type input "900"
click at [375, 249] on div "Select Diagnosis" at bounding box center [365, 253] width 81 height 9
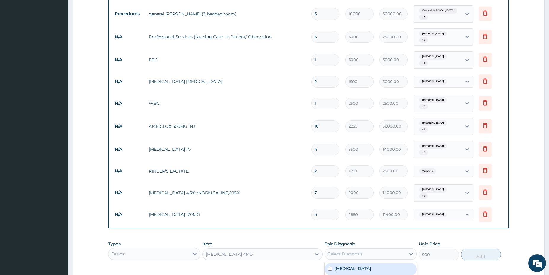
click at [357, 263] on div "Sepsis" at bounding box center [371, 269] width 92 height 12
checkbox input "true"
click at [469, 248] on button "Add" at bounding box center [481, 254] width 40 height 12
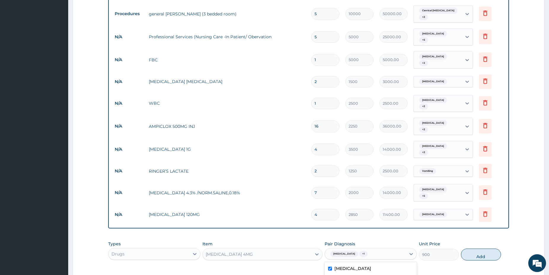
type input "0"
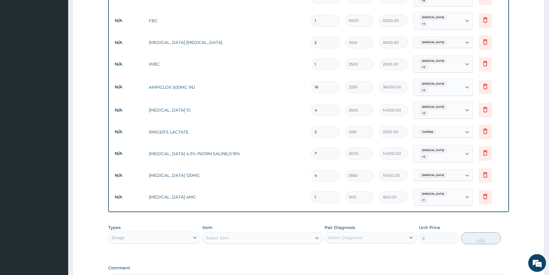
scroll to position [378, 0]
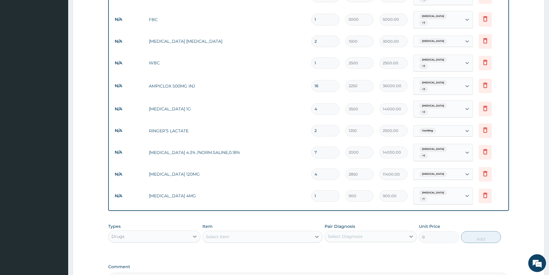
click at [433, 189] on div "Sepsis + 1" at bounding box center [437, 196] width 40 height 14
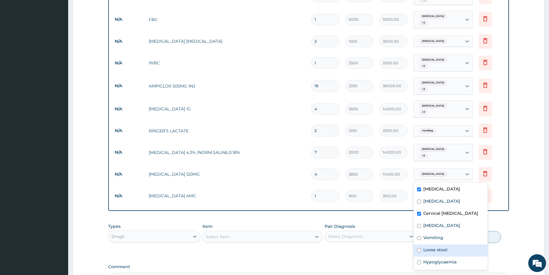
click at [441, 247] on label "Loose stool" at bounding box center [435, 250] width 24 height 6
checkbox input "true"
click at [439, 236] on label "Vomiting" at bounding box center [433, 238] width 20 height 6
checkbox input "true"
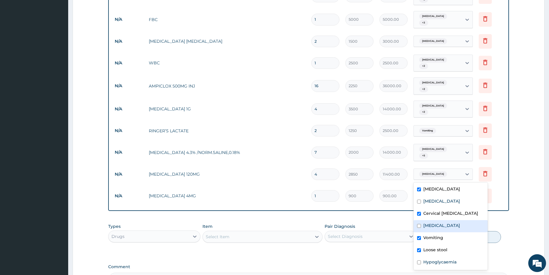
click at [324, 190] on input "1" at bounding box center [325, 196] width 28 height 12
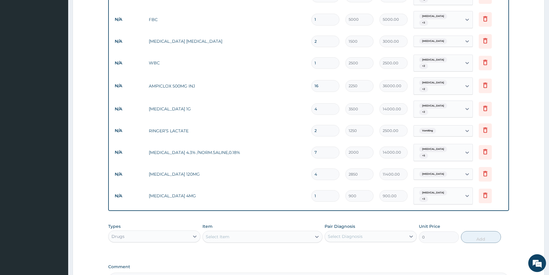
type input "0.00"
type input "2"
type input "1800.00"
type input "2"
click at [230, 232] on div "Select Item" at bounding box center [257, 236] width 109 height 9
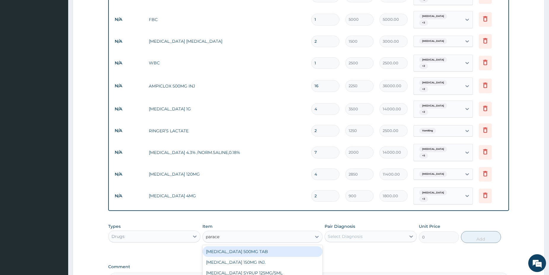
type input "paracet"
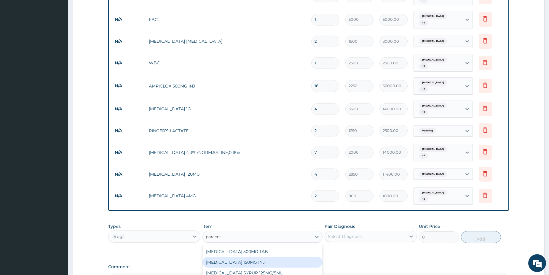
click at [236, 257] on div "PARACETAMOL 150MG INJ." at bounding box center [263, 262] width 120 height 11
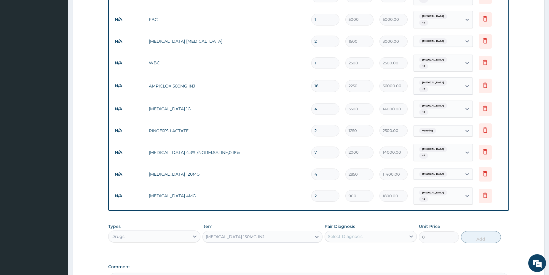
type input "750"
click at [367, 223] on div "Pair Diagnosis Select Diagnosis" at bounding box center [371, 233] width 92 height 20
click at [367, 232] on div "Select Diagnosis" at bounding box center [365, 236] width 81 height 9
click at [353, 258] on div "Malaria" at bounding box center [371, 264] width 92 height 12
checkbox input "true"
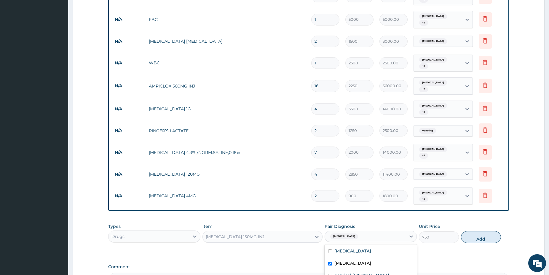
click at [474, 231] on button "Add" at bounding box center [481, 237] width 40 height 12
type input "0"
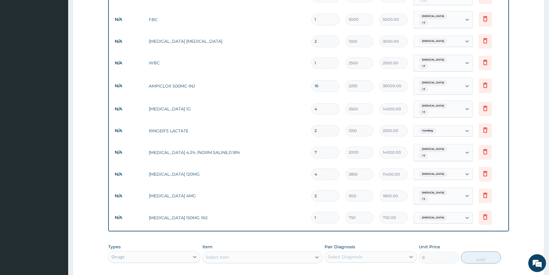
type input "12"
type input "9000.00"
type input "122"
type input "91500.00"
type input "12"
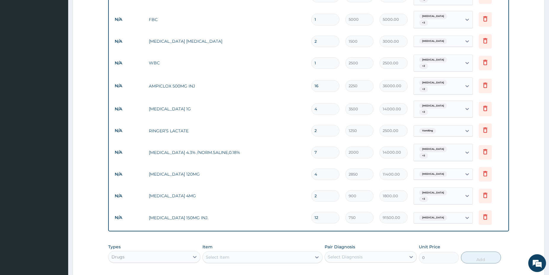
type input "9000.00"
type input "1"
type input "750.00"
type input "0.00"
type input "2"
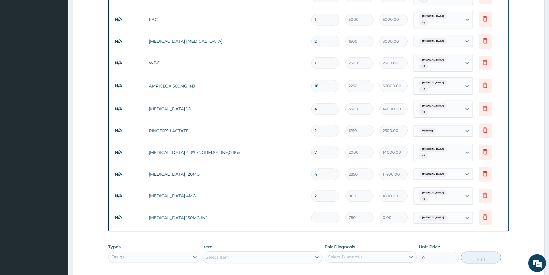
type input "1500.00"
type input "22"
type input "16500.00"
type input "22"
click at [265, 252] on div "Select Item" at bounding box center [257, 256] width 109 height 9
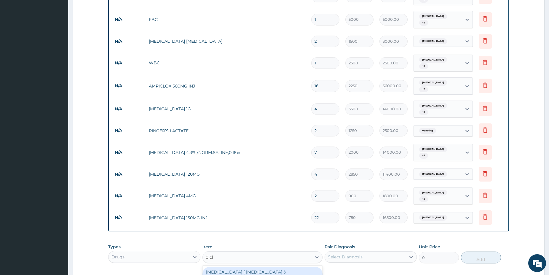
type input "diclo"
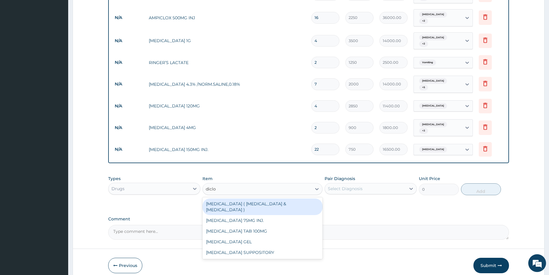
scroll to position [449, 0]
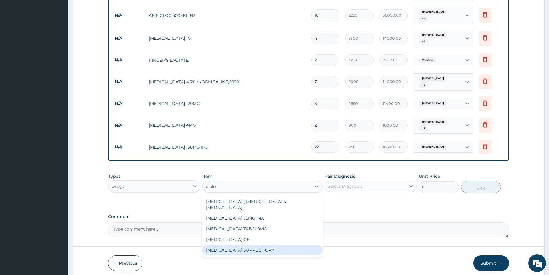
click at [278, 245] on div "DICLOFENAC SUPPOSITORY" at bounding box center [263, 250] width 120 height 11
type input "750"
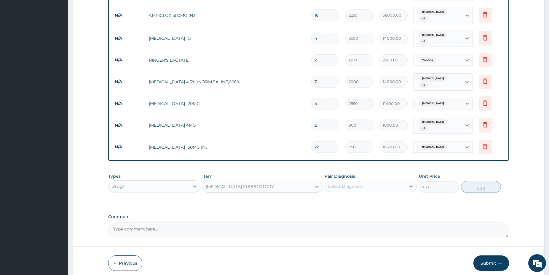
click at [366, 181] on div "Select Diagnosis" at bounding box center [365, 185] width 81 height 9
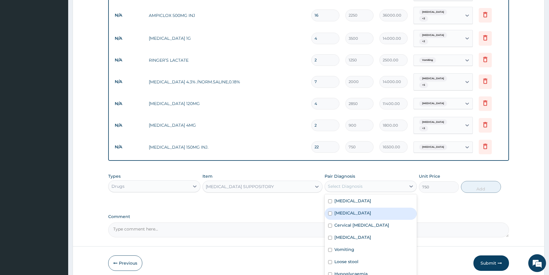
click at [352, 208] on div "Malaria" at bounding box center [371, 214] width 92 height 12
checkbox input "true"
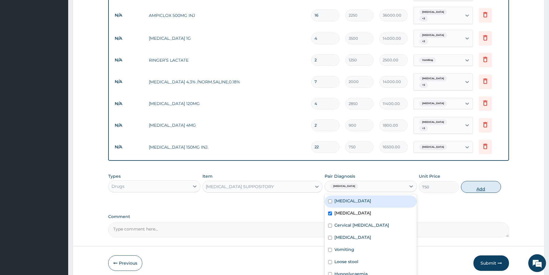
click at [477, 181] on button "Add" at bounding box center [481, 187] width 40 height 12
type input "0"
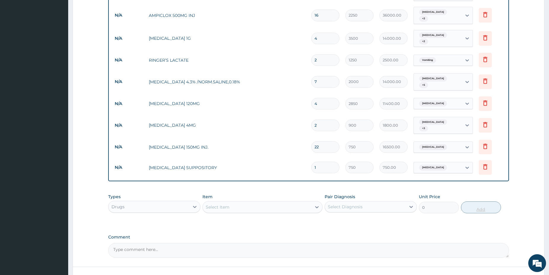
type input "0.00"
type input "7"
type input "5250.00"
type input "7"
click at [265, 202] on div "Select Item" at bounding box center [257, 206] width 109 height 9
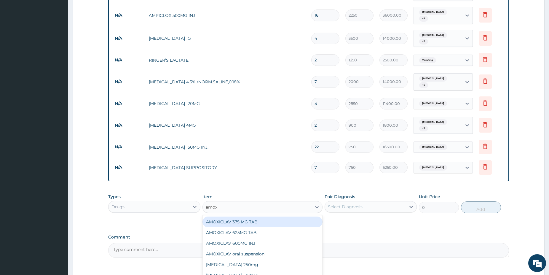
type input "amoxi"
click at [254, 270] on div "AMOXICILLIN 500mg" at bounding box center [263, 275] width 120 height 11
type input "150"
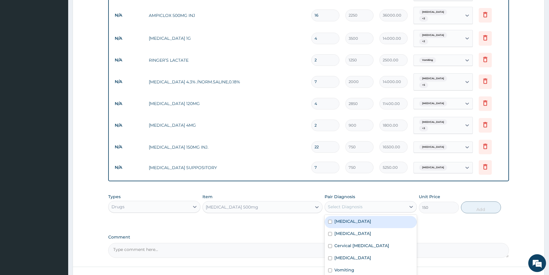
click at [396, 202] on div "Select Diagnosis" at bounding box center [365, 206] width 81 height 9
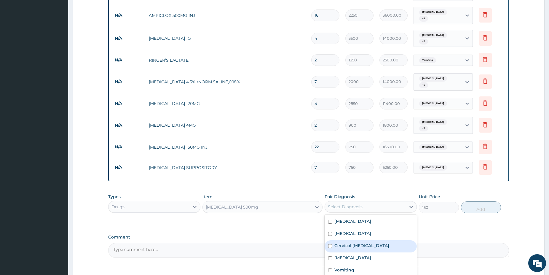
click at [359, 243] on label "Cervical lymphadenopathy" at bounding box center [361, 246] width 55 height 6
checkbox input "true"
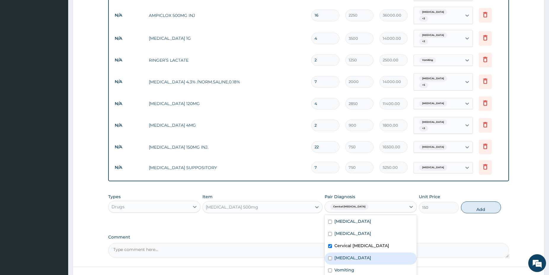
click at [354, 252] on div "Abscess" at bounding box center [371, 258] width 92 height 12
click at [351, 252] on div "Abscess" at bounding box center [371, 258] width 92 height 12
drag, startPoint x: 347, startPoint y: 234, endPoint x: 347, endPoint y: 240, distance: 6.2
click at [347, 255] on label "Abscess" at bounding box center [352, 258] width 37 height 6
checkbox input "true"
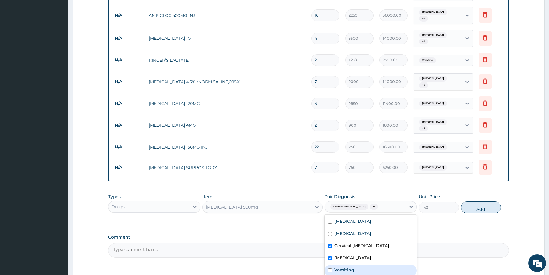
drag, startPoint x: 347, startPoint y: 243, endPoint x: 351, endPoint y: 243, distance: 4.2
click at [346, 265] on div "Vomiting" at bounding box center [371, 271] width 92 height 12
checkbox input "true"
click at [474, 201] on button "Add" at bounding box center [481, 207] width 40 height 12
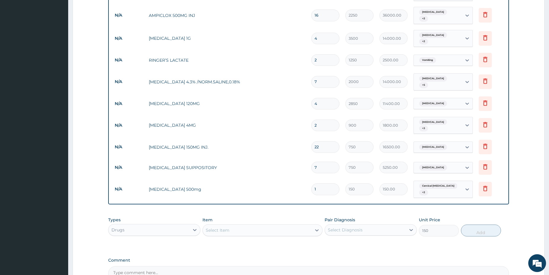
type input "0"
type input "0.00"
type input "6"
type input "900.00"
type input "6"
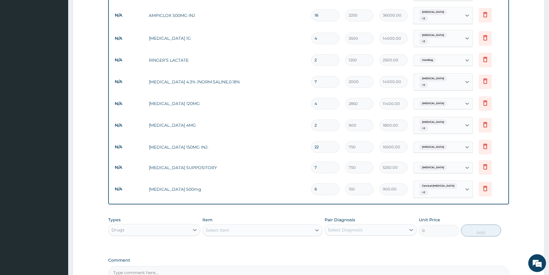
click at [233, 225] on div "Select Item" at bounding box center [257, 229] width 109 height 9
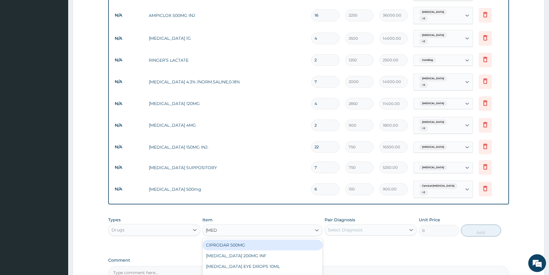
type input "ciprot"
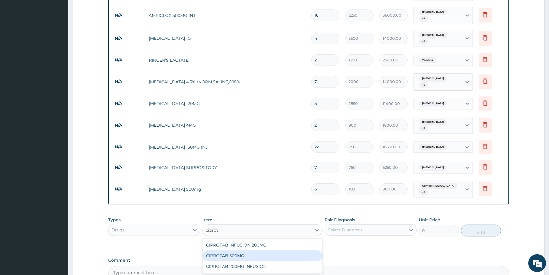
click at [251, 250] on div "CIPROTAB 500MG" at bounding box center [263, 255] width 120 height 11
type input "190"
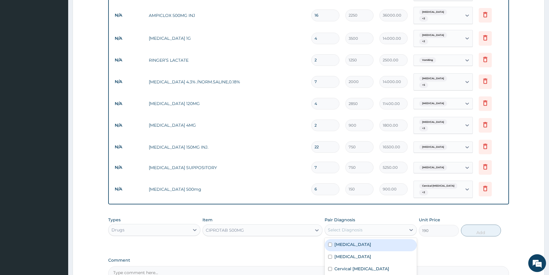
click at [363, 225] on div "Select Diagnosis" at bounding box center [365, 229] width 81 height 9
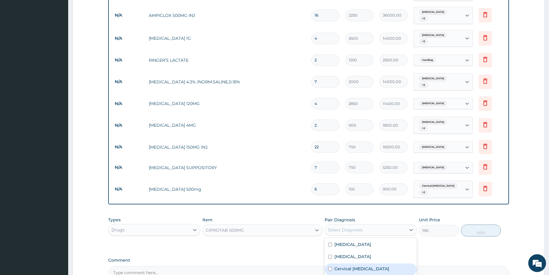
click at [364, 263] on div "Cervical lymphadenopathy" at bounding box center [371, 269] width 92 height 12
checkbox input "true"
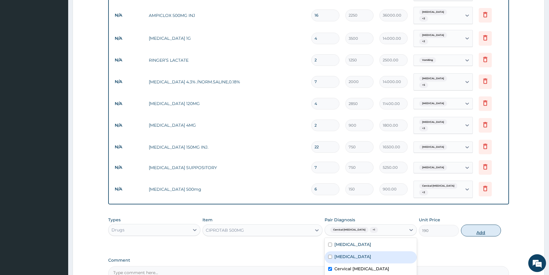
click at [488, 224] on button "Add" at bounding box center [481, 230] width 40 height 12
type input "0"
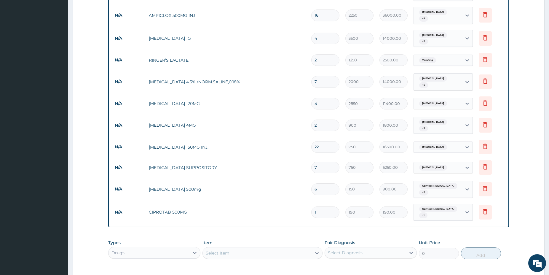
type input "10"
type input "1900.00"
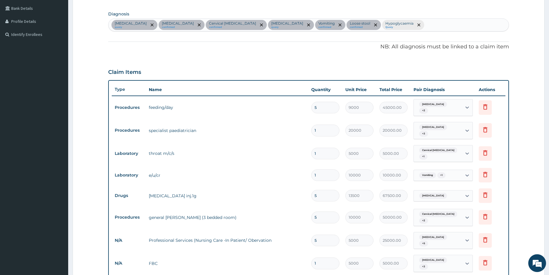
scroll to position [131, 0]
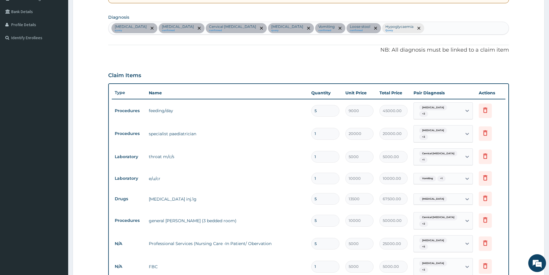
type input "10"
click at [392, 30] on div "Sepsis query Malaria confirmed Cervical lymphadenopathy confirmed Abscess query…" at bounding box center [309, 28] width 400 height 12
type input "gastri"
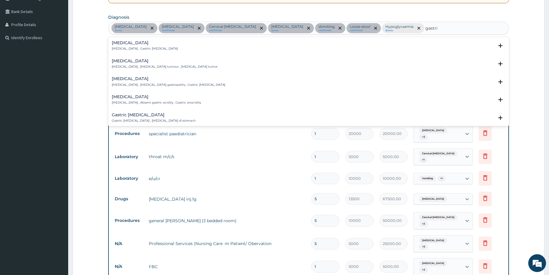
click at [143, 48] on p "Gastritis , Gastric catarrh" at bounding box center [145, 49] width 66 height 4
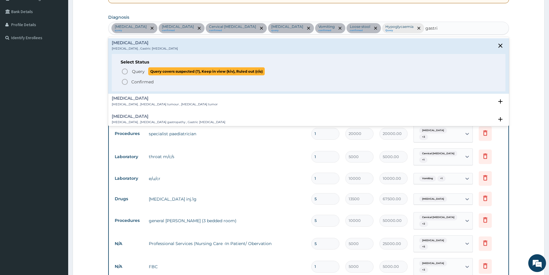
click at [125, 71] on icon "status option query" at bounding box center [124, 71] width 7 height 7
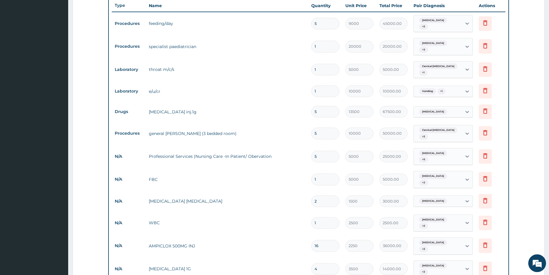
scroll to position [222, 0]
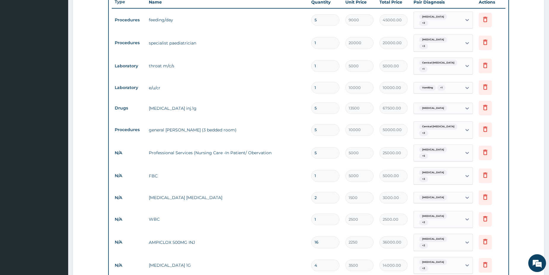
click at [459, 41] on div "Malaria + 3" at bounding box center [438, 43] width 48 height 17
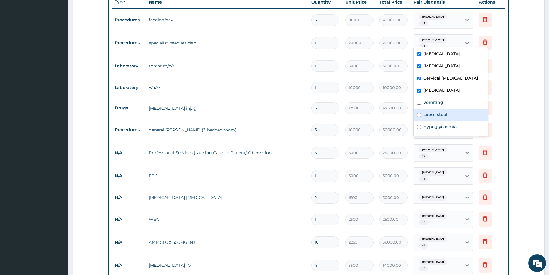
drag, startPoint x: 434, startPoint y: 120, endPoint x: 431, endPoint y: 109, distance: 11.1
click at [433, 117] on label "Loose stool" at bounding box center [435, 114] width 24 height 6
checkbox input "true"
click at [431, 105] on label "Vomiting" at bounding box center [433, 102] width 20 height 6
checkbox input "true"
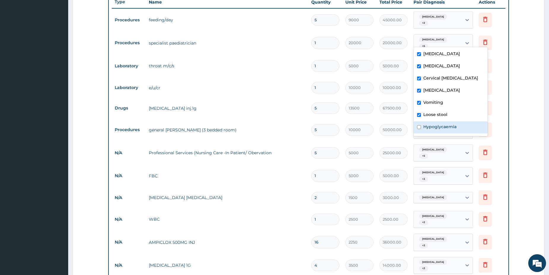
drag, startPoint x: 437, startPoint y: 131, endPoint x: 455, endPoint y: 152, distance: 27.4
click at [437, 130] on label "Hypoglycaemia" at bounding box center [439, 127] width 33 height 6
checkbox input "true"
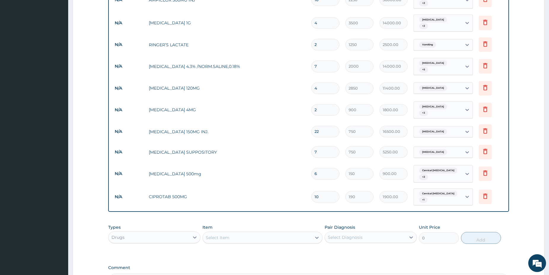
scroll to position [469, 0]
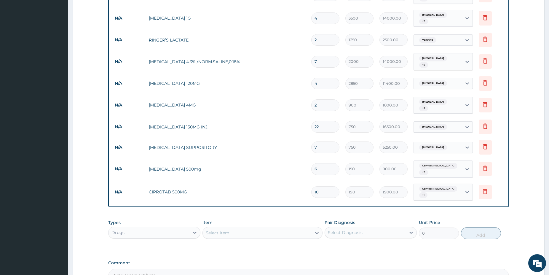
click at [278, 228] on div "Select Item" at bounding box center [257, 232] width 109 height 9
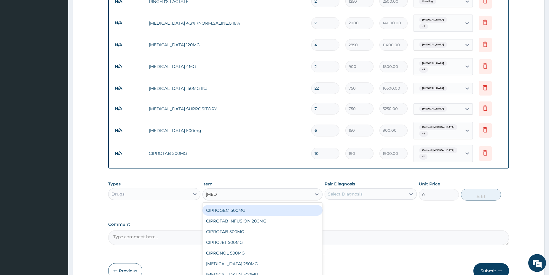
scroll to position [517, 0]
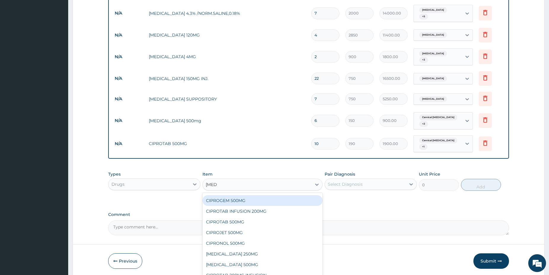
type input "cipro"
click at [321, 138] on input "10" at bounding box center [325, 144] width 28 height 12
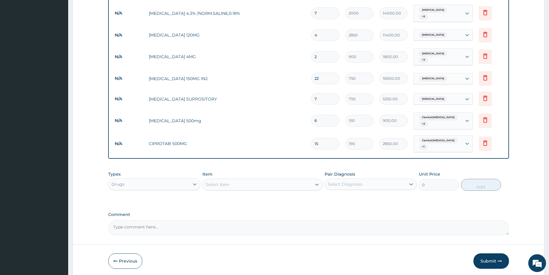
click at [222, 181] on div "Select Item" at bounding box center [218, 184] width 24 height 6
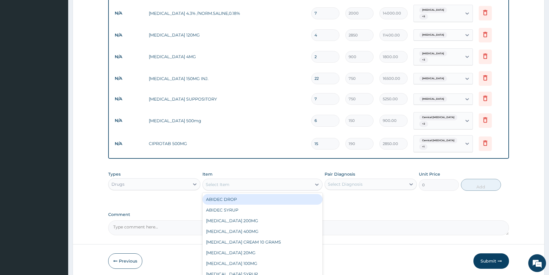
click at [316, 138] on input "15" at bounding box center [325, 144] width 28 height 12
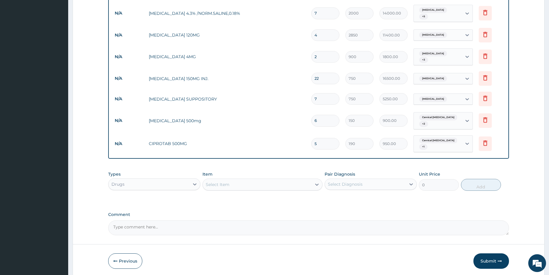
click at [242, 180] on div "Select Item" at bounding box center [257, 184] width 109 height 9
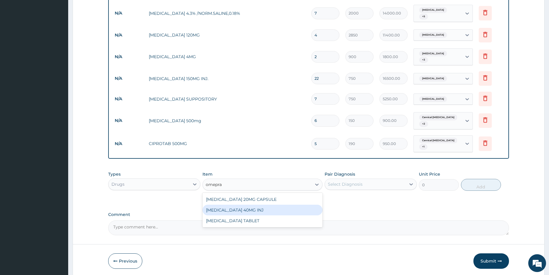
click at [236, 205] on div "OMEPRAZOLE 40MG INJ" at bounding box center [263, 210] width 120 height 11
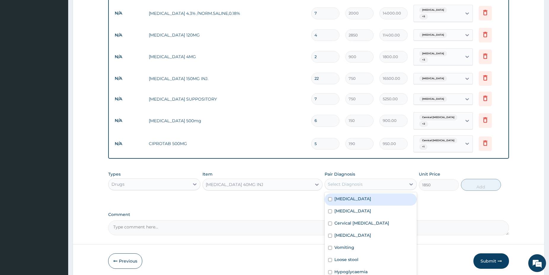
click at [357, 179] on div "Select Diagnosis" at bounding box center [365, 183] width 81 height 9
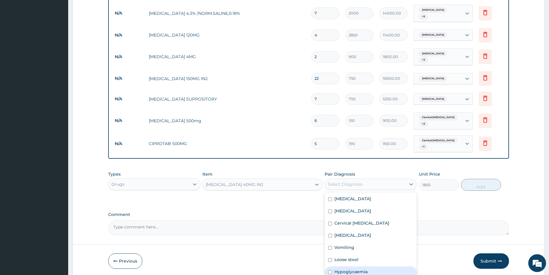
scroll to position [11, 0]
click at [373, 268] on div "Gastritis" at bounding box center [371, 274] width 92 height 12
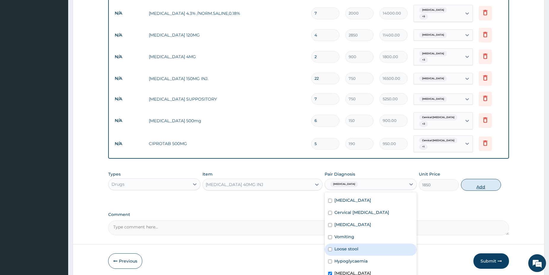
click at [475, 179] on button "Add" at bounding box center [481, 185] width 40 height 12
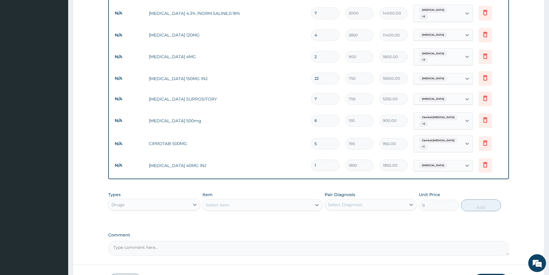
click at [268, 200] on div "Select Item" at bounding box center [257, 204] width 109 height 9
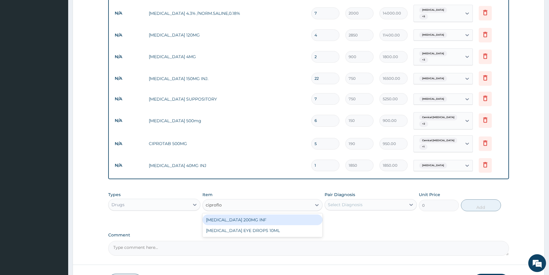
click at [280, 214] on div "CIPROFLOXACIN 200MG INF" at bounding box center [263, 219] width 120 height 11
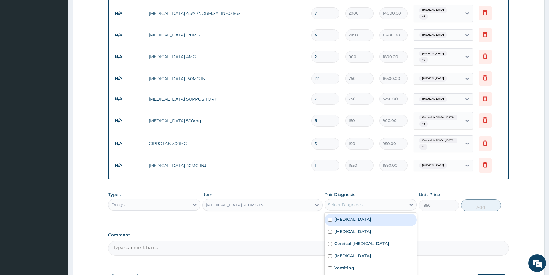
drag, startPoint x: 368, startPoint y: 183, endPoint x: 365, endPoint y: 193, distance: 10.9
click at [368, 200] on div "Select Diagnosis" at bounding box center [365, 204] width 81 height 9
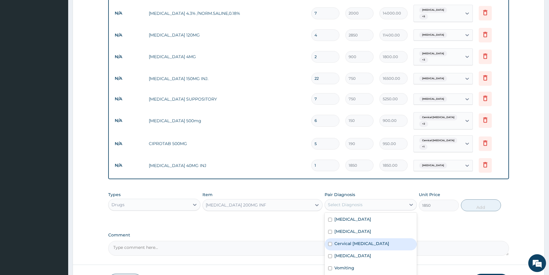
drag, startPoint x: 360, startPoint y: 224, endPoint x: 360, endPoint y: 221, distance: 3.0
click at [360, 238] on div "Cervical lymphadenopathy" at bounding box center [371, 244] width 92 height 12
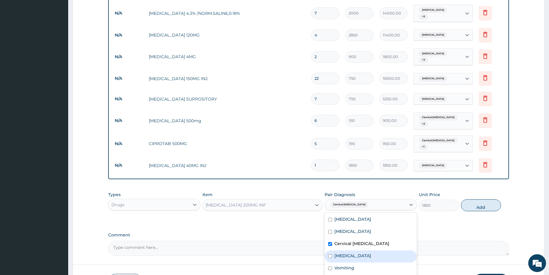
drag, startPoint x: 353, startPoint y: 230, endPoint x: 350, endPoint y: 242, distance: 12.3
click at [353, 250] on div "Abscess" at bounding box center [371, 256] width 92 height 12
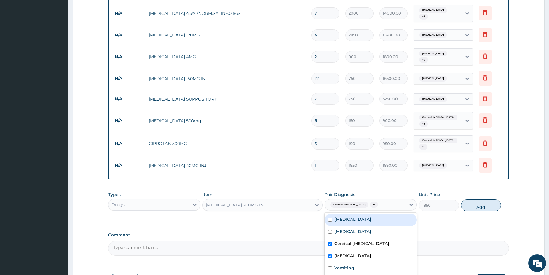
click at [357, 214] on div "Sepsis" at bounding box center [371, 220] width 92 height 12
click at [465, 199] on button "Add" at bounding box center [481, 205] width 40 height 12
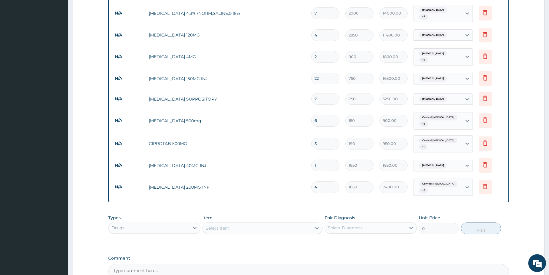
click at [262, 223] on div "Select Item" at bounding box center [257, 227] width 109 height 9
click at [273, 238] on div "NORMAL SALINE INFUSION 0.5L" at bounding box center [263, 243] width 120 height 11
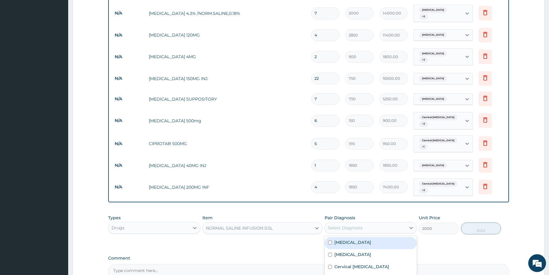
click at [347, 225] on div "Select Diagnosis" at bounding box center [345, 228] width 35 height 6
click at [350, 249] on div "Malaria" at bounding box center [371, 255] width 92 height 12
click at [348, 237] on div "Sepsis" at bounding box center [371, 243] width 92 height 12
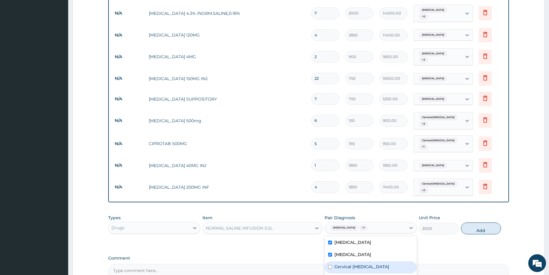
click at [354, 264] on label "Cervical lymphadenopathy" at bounding box center [361, 267] width 55 height 6
click at [347, 273] on div "Abscess" at bounding box center [371, 279] width 92 height 12
click at [475, 222] on button "Add" at bounding box center [481, 228] width 40 height 12
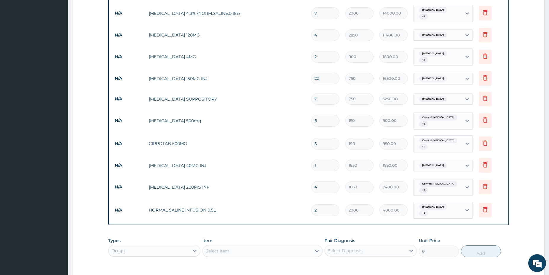
click at [282, 246] on div "Select Item" at bounding box center [257, 250] width 109 height 9
click at [280, 260] on div "SOLUCET" at bounding box center [263, 265] width 120 height 11
click at [340, 248] on div "Select Diagnosis" at bounding box center [345, 251] width 35 height 6
click at [347, 260] on div "Sepsis" at bounding box center [371, 266] width 92 height 12
click at [347, 274] on label "Malaria" at bounding box center [352, 277] width 37 height 6
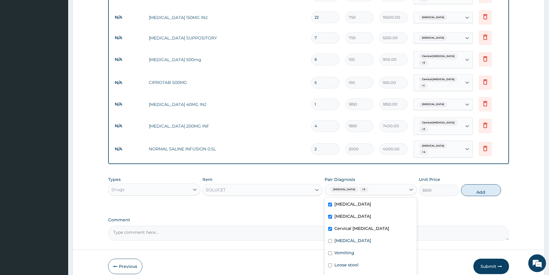
scroll to position [581, 0]
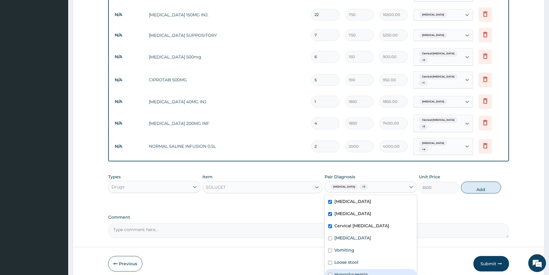
drag, startPoint x: 353, startPoint y: 250, endPoint x: 351, endPoint y: 242, distance: 8.1
click at [353, 271] on label "Hypoglycaemia" at bounding box center [350, 274] width 33 height 6
drag, startPoint x: 349, startPoint y: 238, endPoint x: 348, endPoint y: 232, distance: 5.4
click at [349, 259] on label "Loose stool" at bounding box center [346, 262] width 24 height 6
drag, startPoint x: 346, startPoint y: 225, endPoint x: 345, endPoint y: 214, distance: 11.3
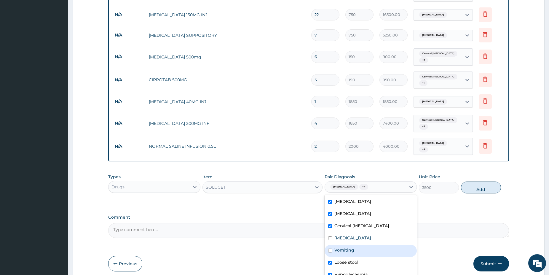
click at [346, 247] on label "Vomiting" at bounding box center [344, 250] width 20 height 6
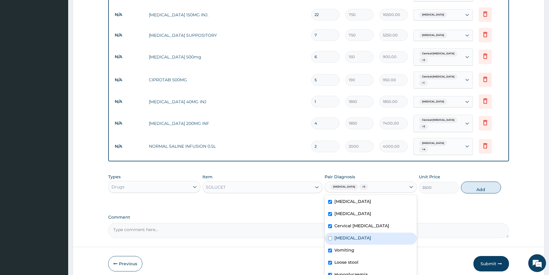
click at [345, 235] on label "Abscess" at bounding box center [352, 238] width 37 height 6
click at [367, 271] on label "Hypoglycaemia" at bounding box center [350, 274] width 33 height 6
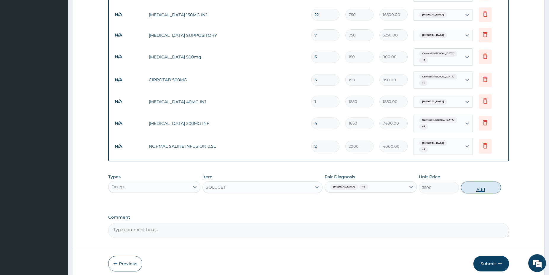
click at [476, 181] on button "Add" at bounding box center [481, 187] width 40 height 12
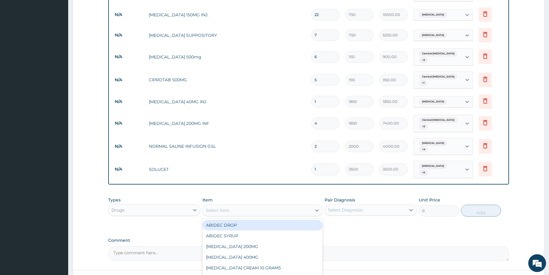
click at [271, 205] on div "Select Item" at bounding box center [257, 209] width 109 height 9
click at [279, 220] on div "PROMETHAZINE 5MG/5MG ELIXIR" at bounding box center [263, 225] width 120 height 11
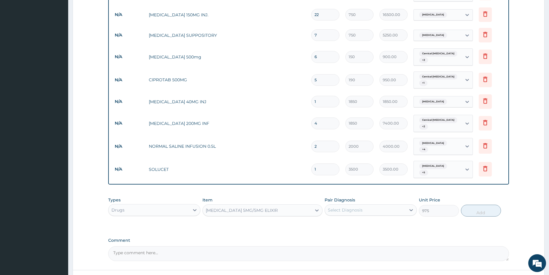
drag, startPoint x: 353, startPoint y: 176, endPoint x: 353, endPoint y: 182, distance: 5.4
click at [353, 197] on div "Pair Diagnosis Select Diagnosis" at bounding box center [371, 207] width 92 height 20
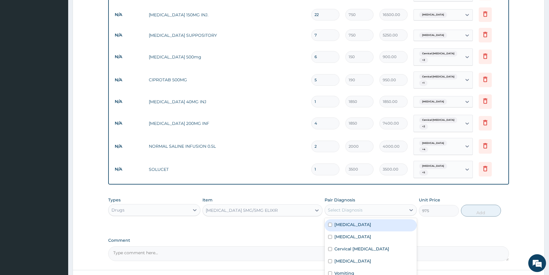
click at [366, 205] on div "Select Diagnosis" at bounding box center [365, 209] width 81 height 9
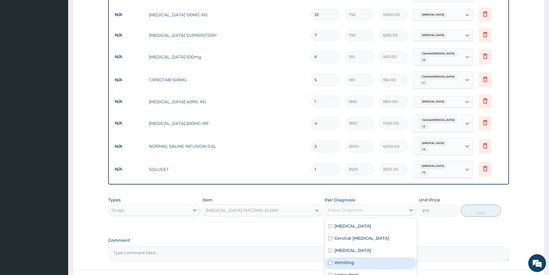
drag, startPoint x: 366, startPoint y: 236, endPoint x: 383, endPoint y: 220, distance: 23.3
click at [366, 257] on div "Vomiting" at bounding box center [371, 263] width 92 height 12
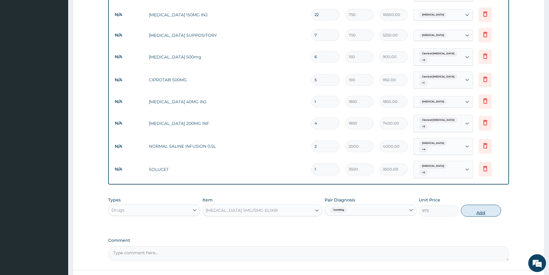
click at [482, 205] on button "Add" at bounding box center [481, 211] width 40 height 12
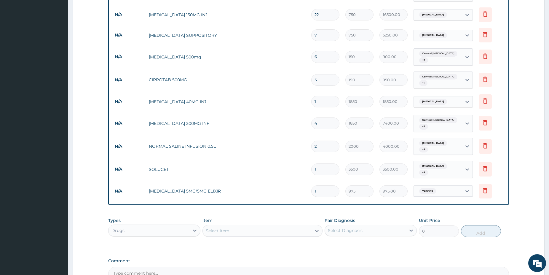
click at [233, 226] on div "Select Item" at bounding box center [257, 230] width 109 height 9
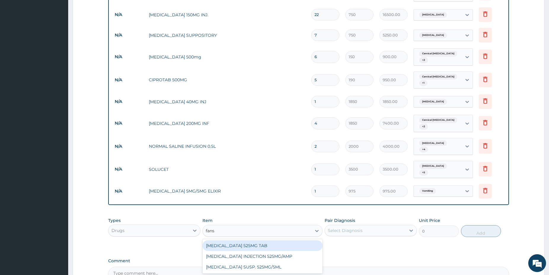
click at [249, 240] on div "FANSIDAR 525MG TAB" at bounding box center [263, 245] width 120 height 11
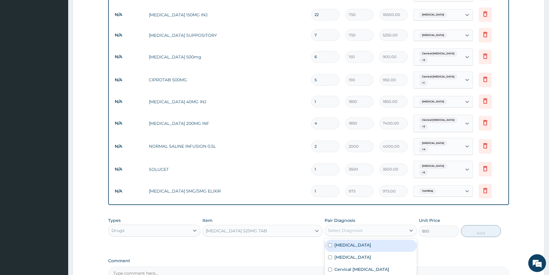
click at [367, 226] on div "Select Diagnosis" at bounding box center [365, 230] width 81 height 9
click at [361, 252] on div "Malaria" at bounding box center [371, 258] width 92 height 12
click at [487, 225] on button "Add" at bounding box center [481, 231] width 40 height 12
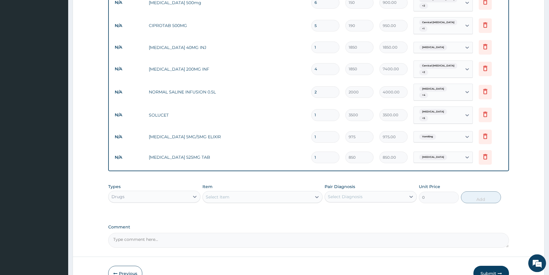
scroll to position [643, 0]
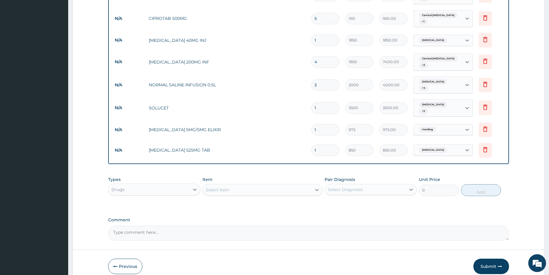
click at [490, 259] on button "Submit" at bounding box center [492, 266] width 36 height 15
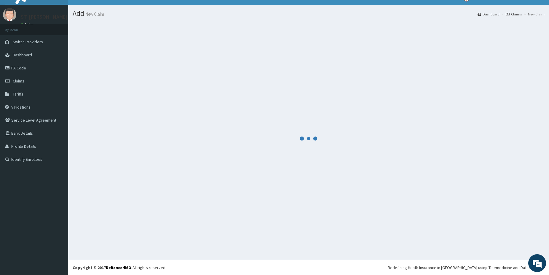
scroll to position [10, 0]
